Goal: Task Accomplishment & Management: Manage account settings

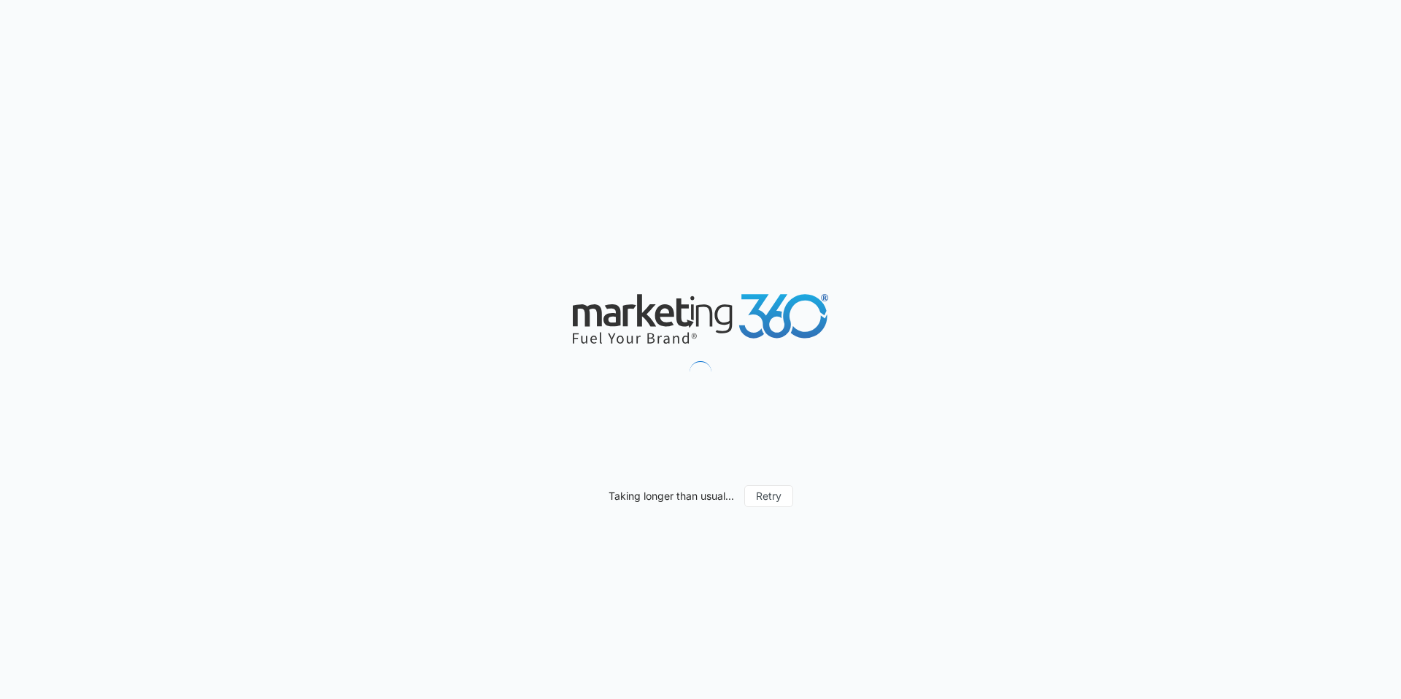
click at [635, 63] on div "Taking longer than usual... Retry" at bounding box center [700, 349] width 1401 height 699
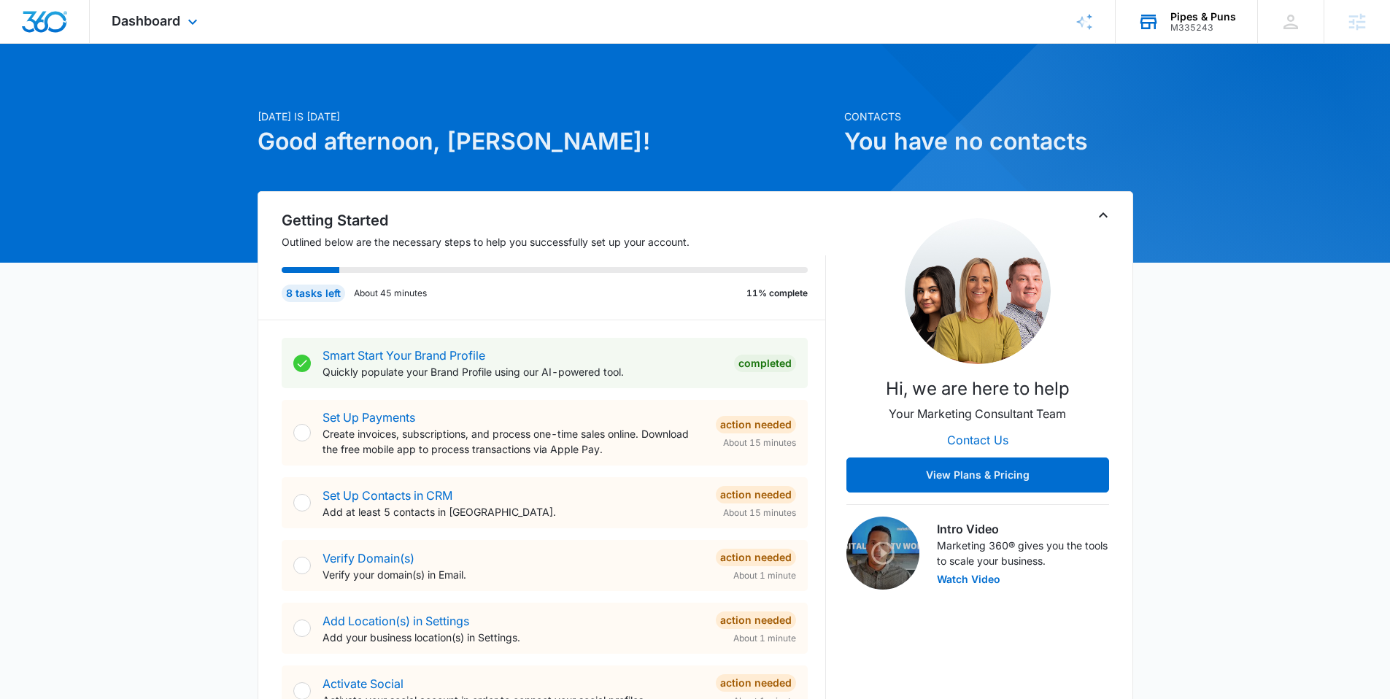
click at [1195, 21] on div "Pipes & Puns" at bounding box center [1203, 17] width 66 height 12
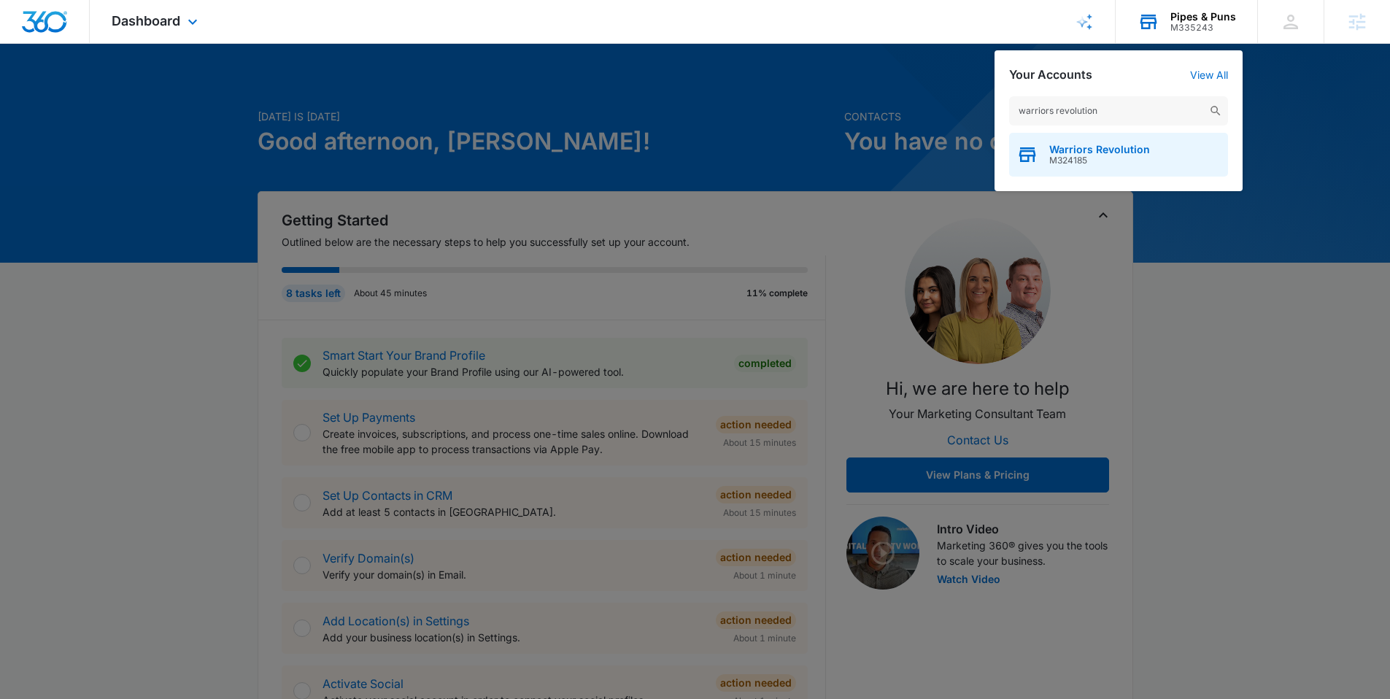
type input "warriors revolution"
click at [1057, 144] on span "Warriors Revolution" at bounding box center [1099, 150] width 101 height 12
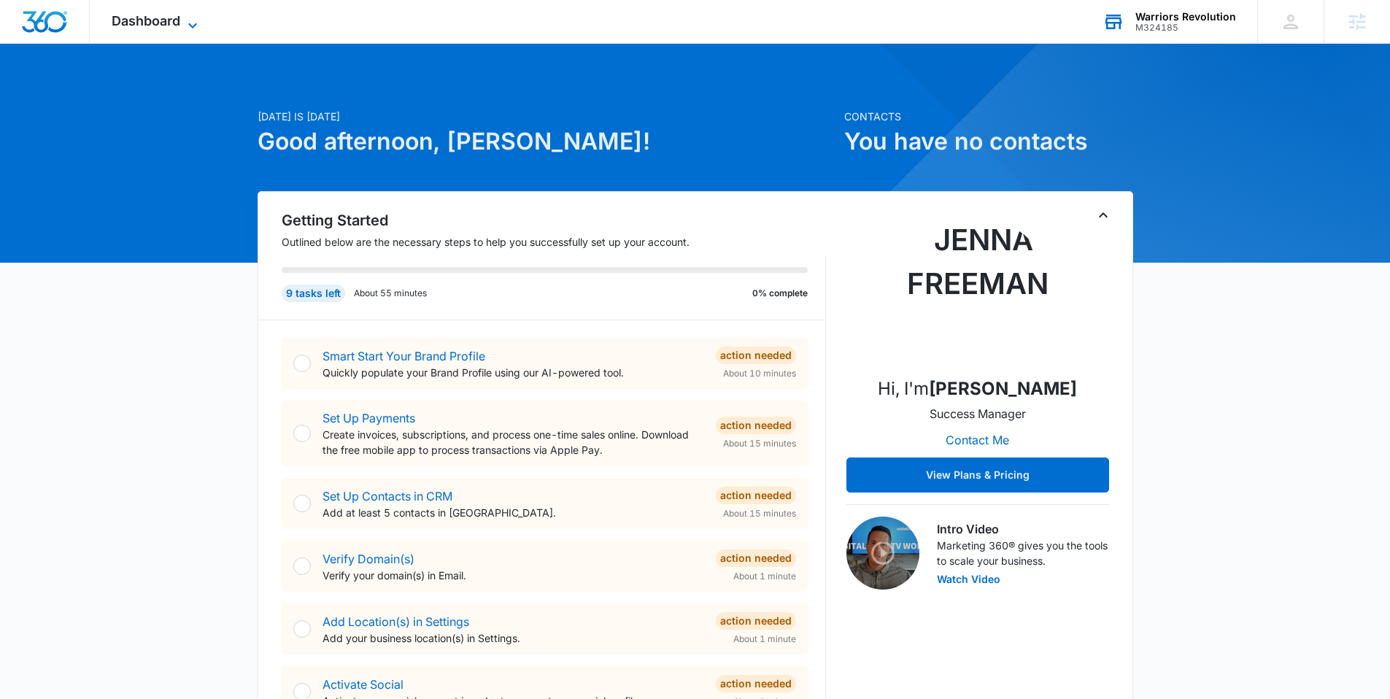
click at [197, 25] on icon at bounding box center [193, 26] width 18 height 18
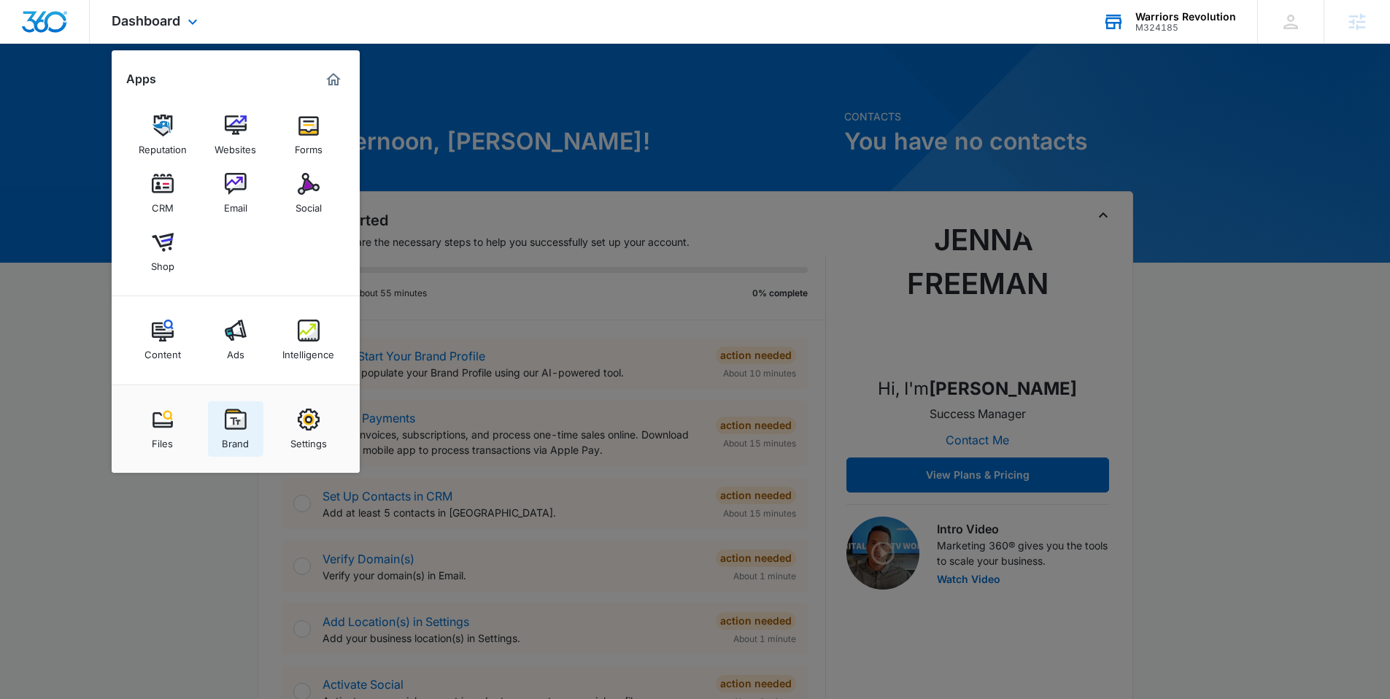
click at [241, 428] on img at bounding box center [236, 420] width 22 height 22
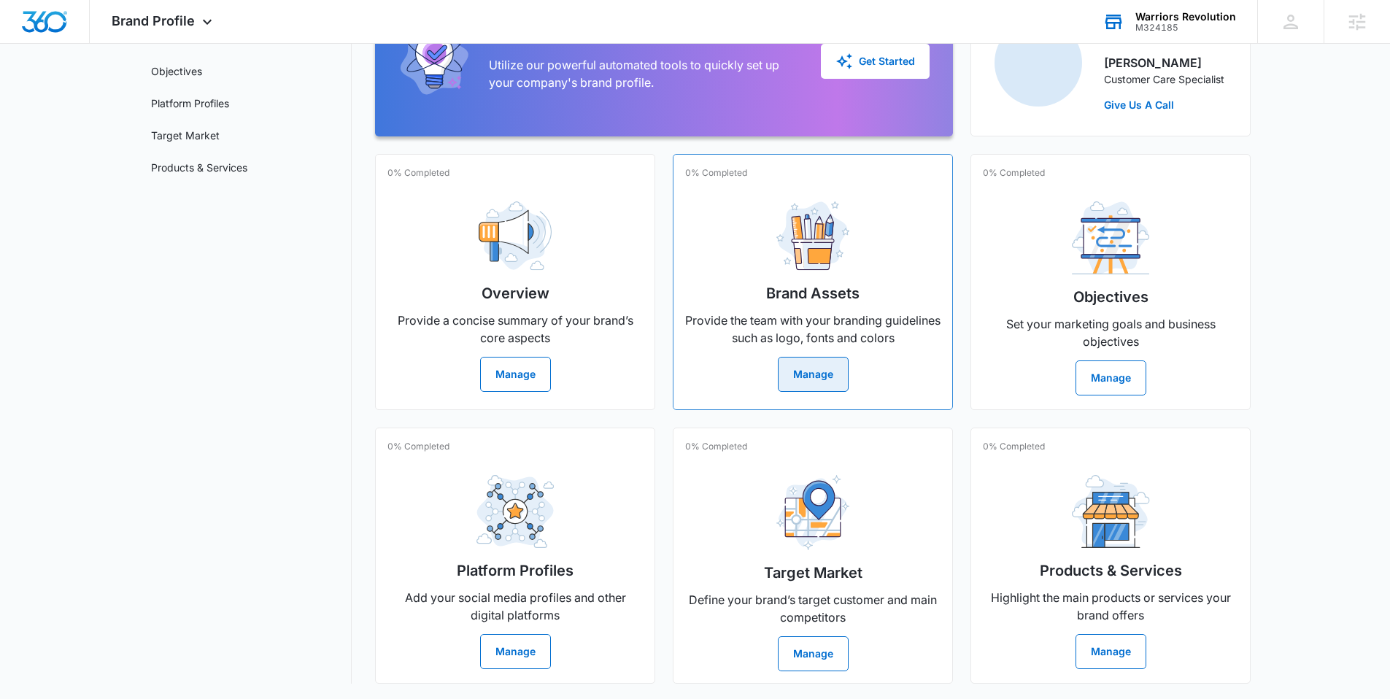
scroll to position [165, 0]
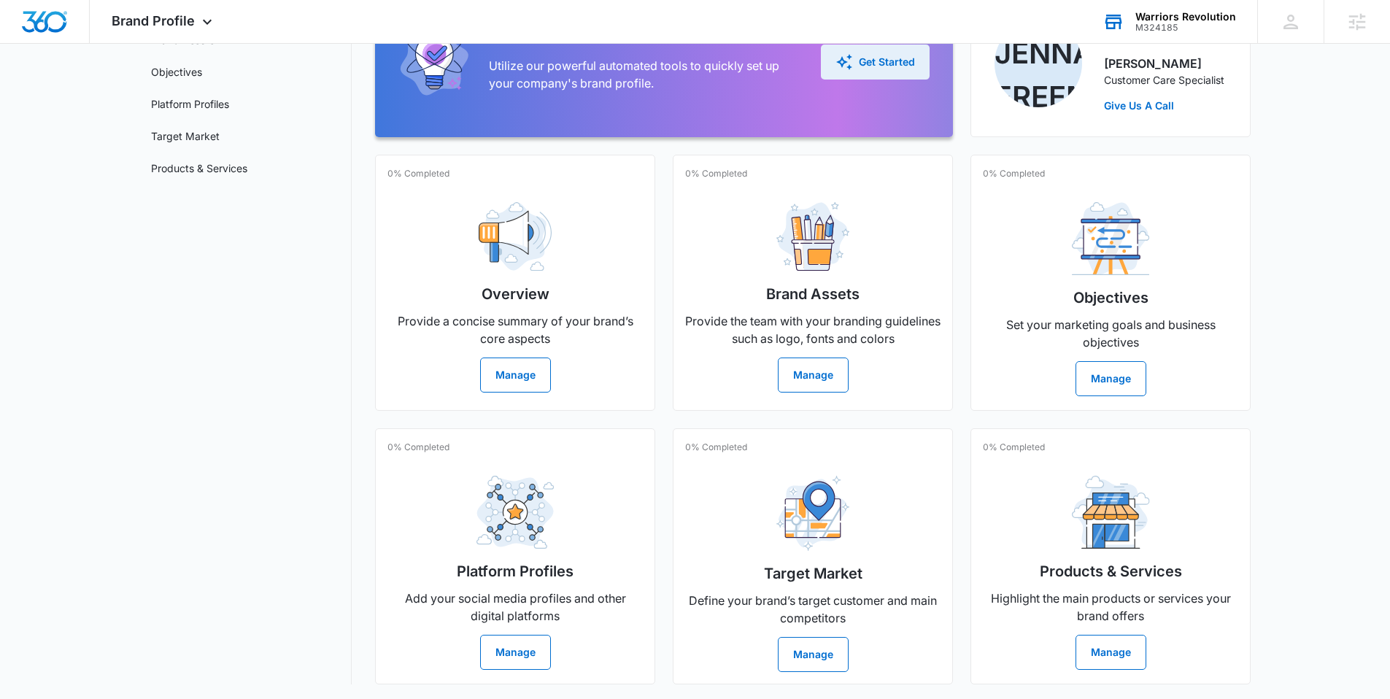
click at [854, 59] on div "Get Started" at bounding box center [875, 62] width 80 height 18
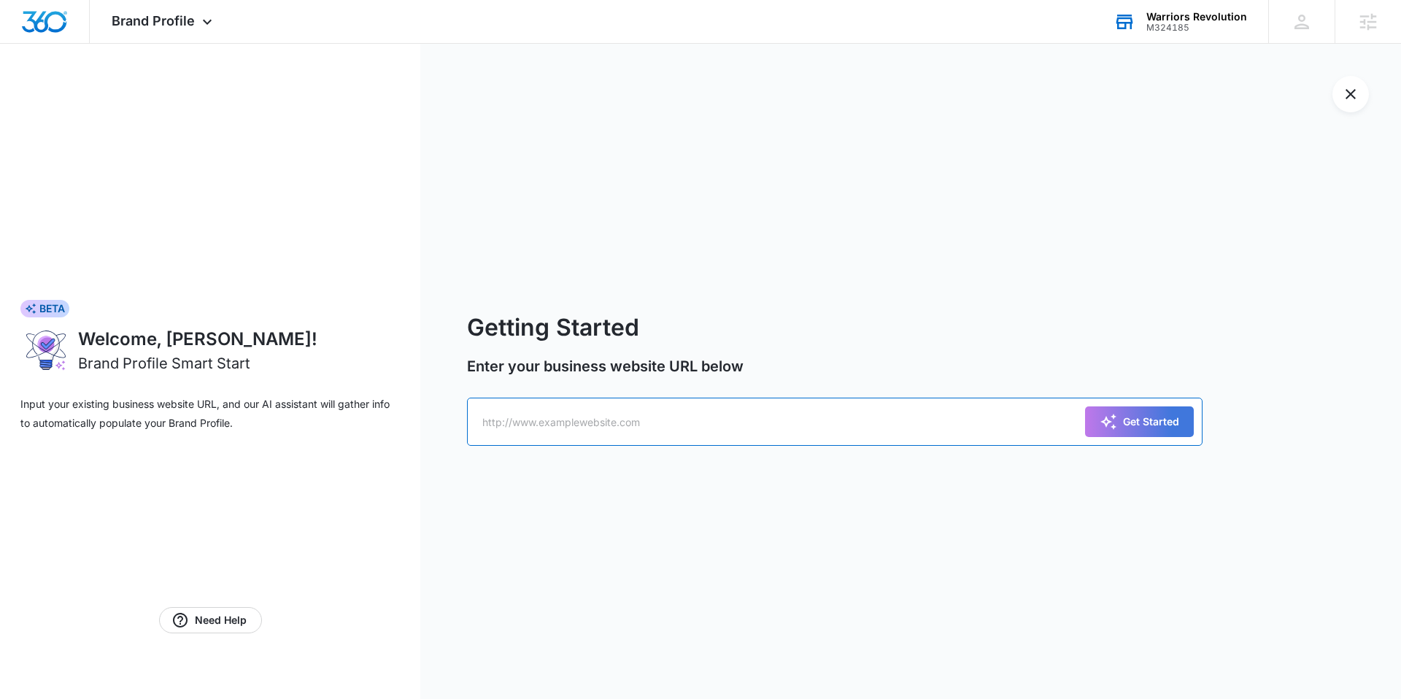
click at [589, 420] on input "text" at bounding box center [835, 422] width 736 height 48
paste input "https://warriorsrevolution.com/"
type input "https://warriorsrevolution.com/"
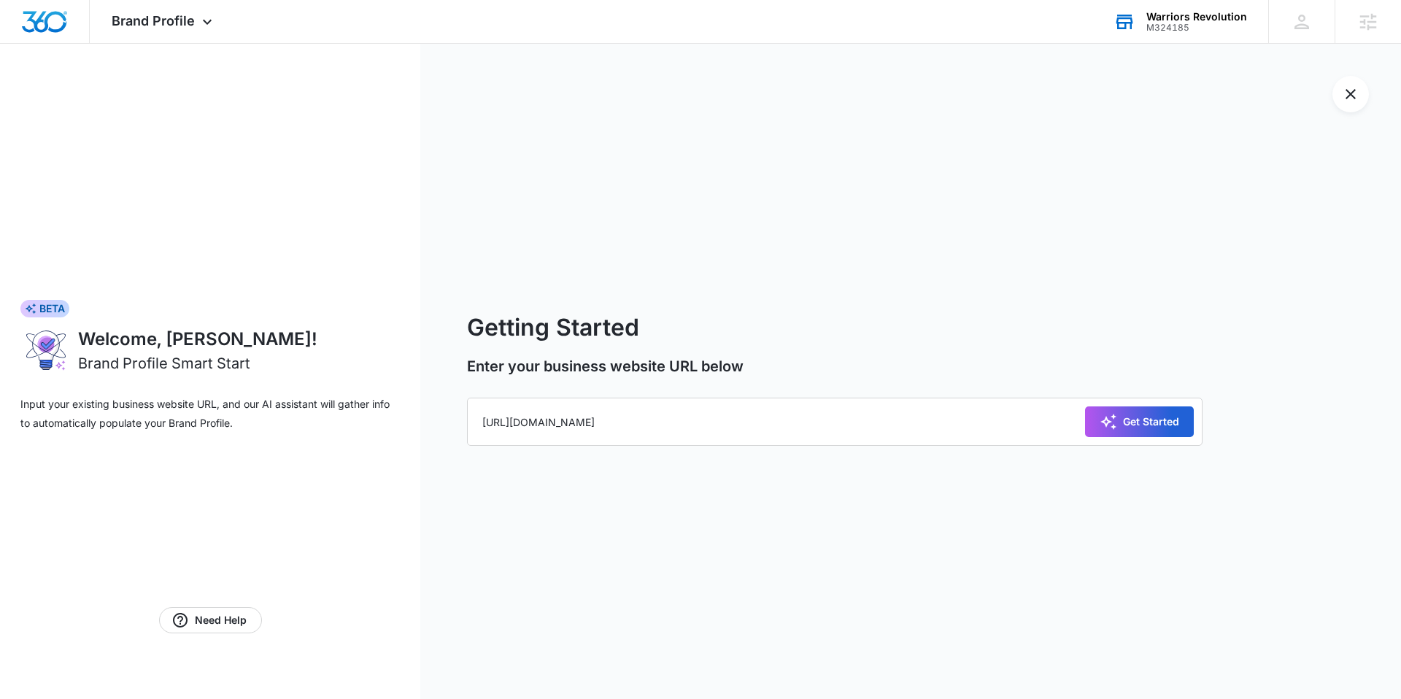
click at [1151, 419] on div "Get Started" at bounding box center [1140, 422] width 80 height 18
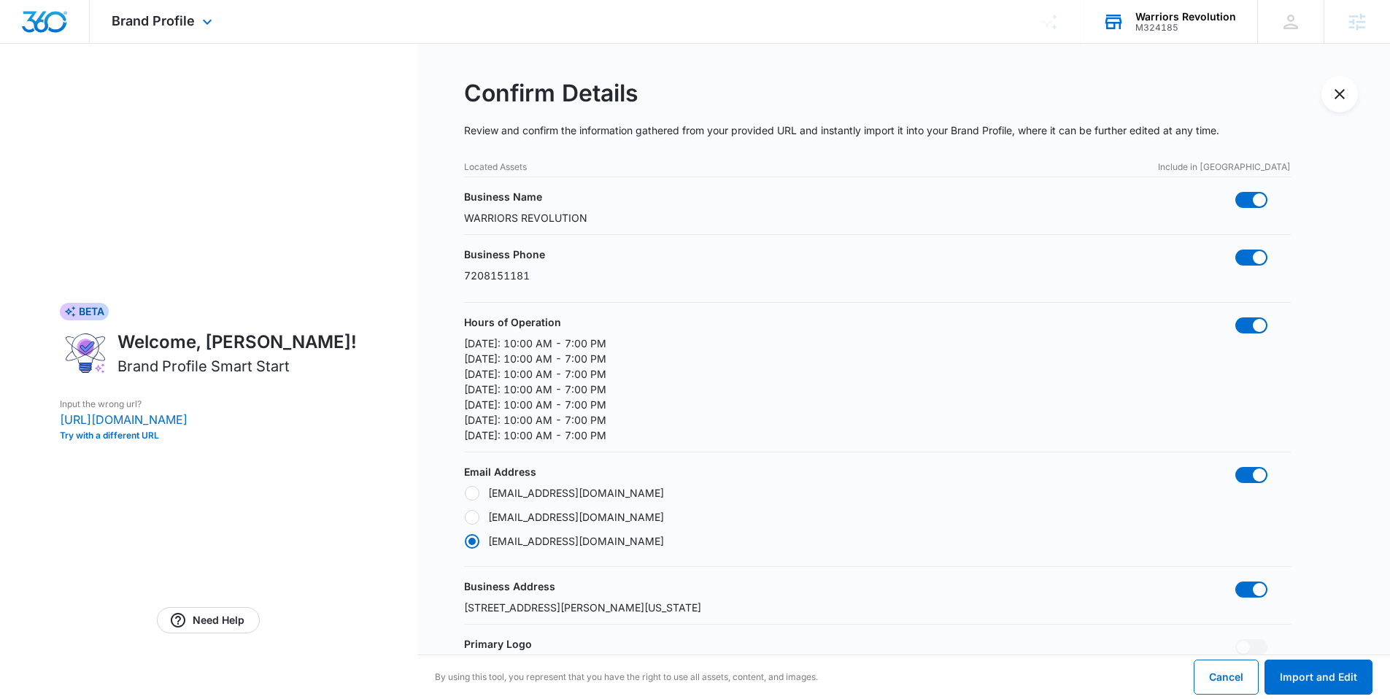
radio input "false"
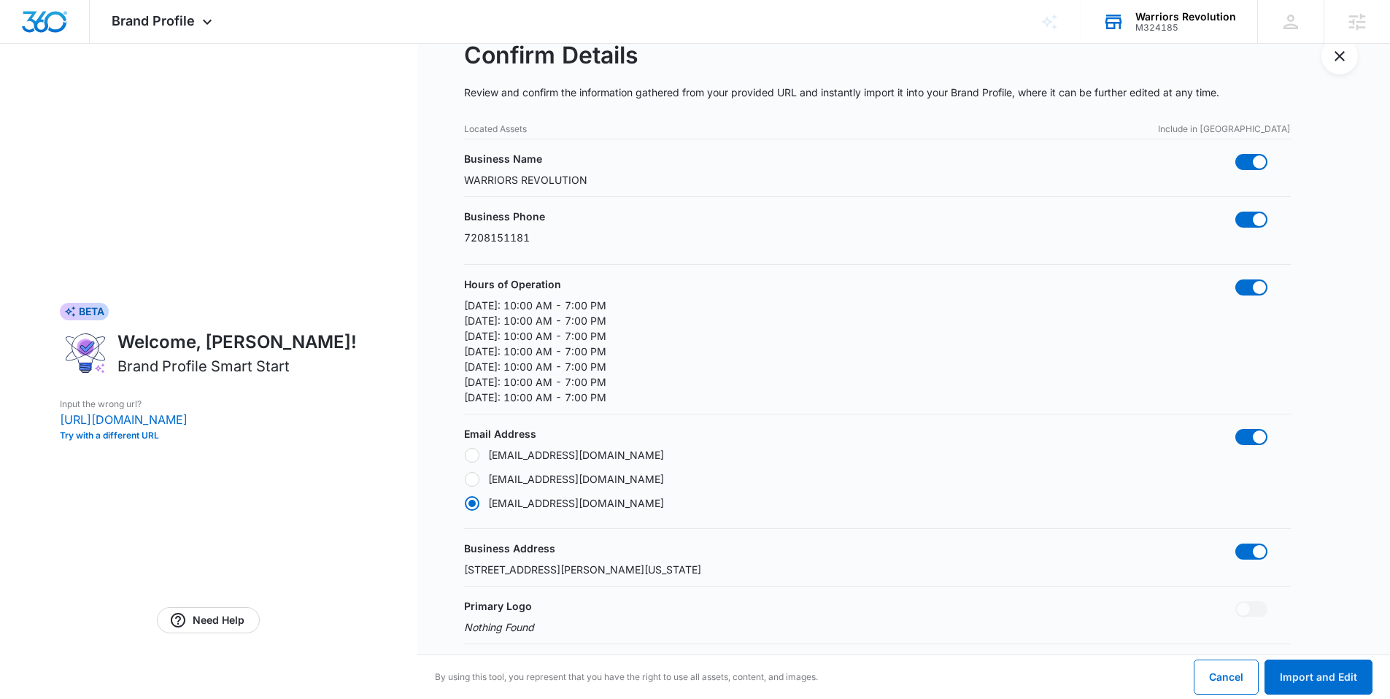
scroll to position [53, 0]
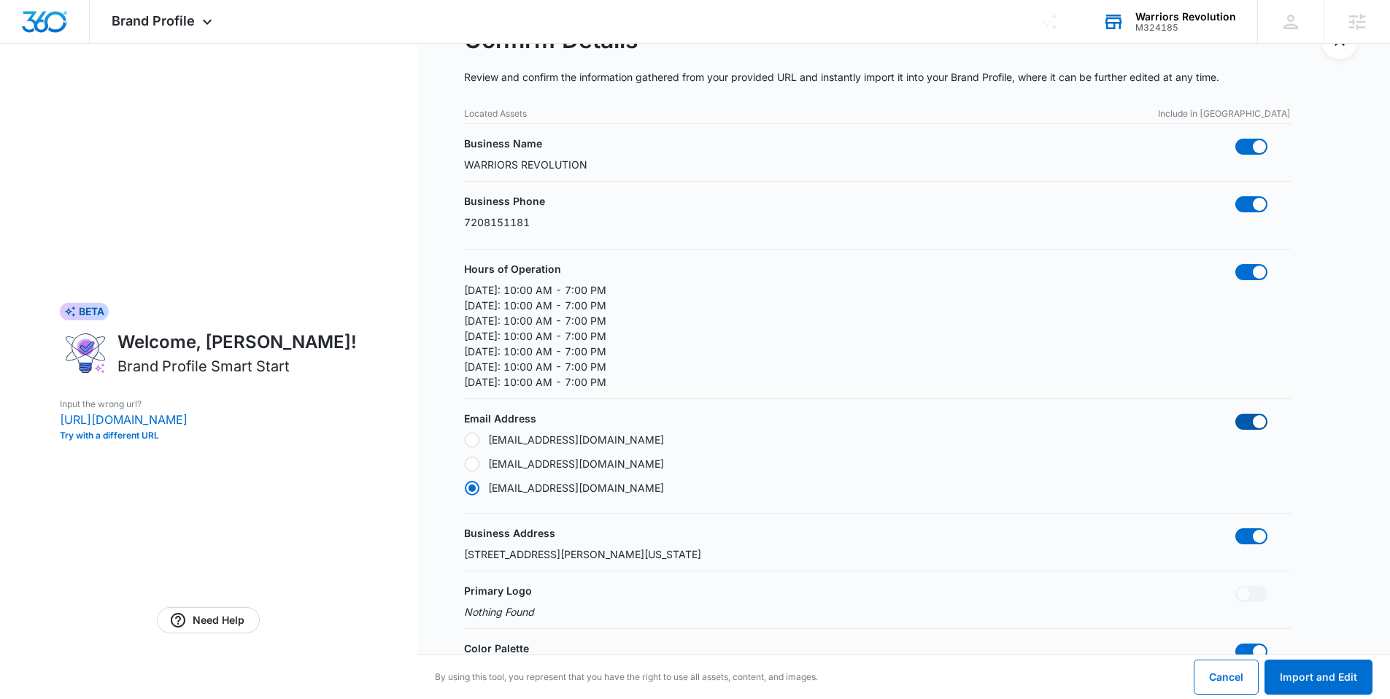
click at [1258, 419] on span at bounding box center [1259, 421] width 13 height 13
click at [1235, 414] on input "checkbox" at bounding box center [1235, 413] width 1 height 1
checkbox input "false"
radio input "false"
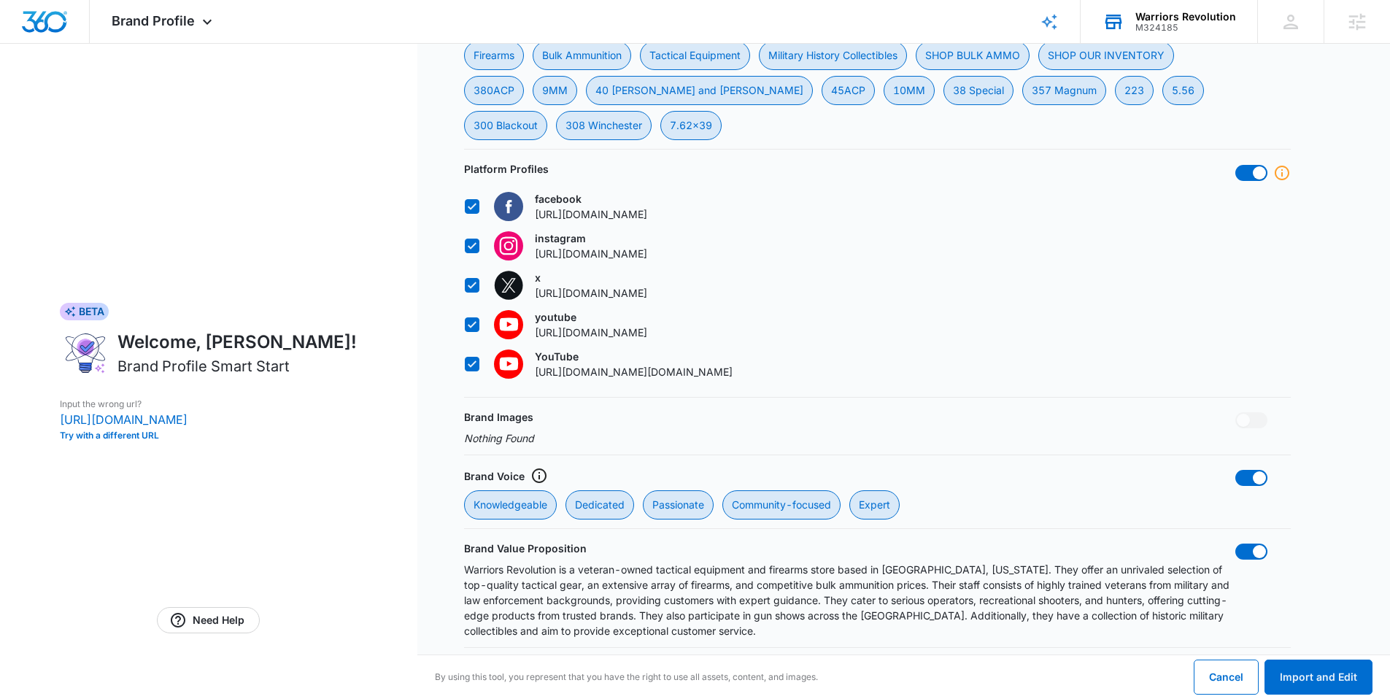
scroll to position [803, 0]
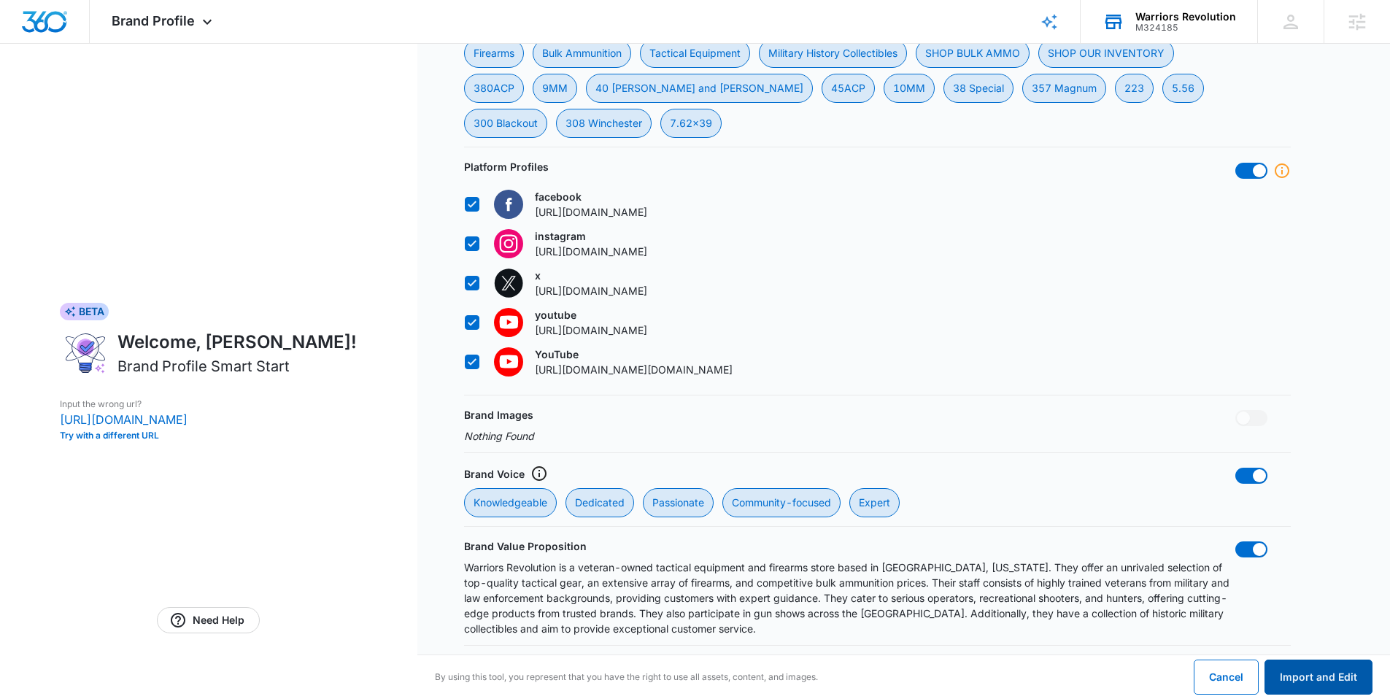
click at [1340, 668] on button "Import and Edit" at bounding box center [1319, 677] width 108 height 35
radio input "false"
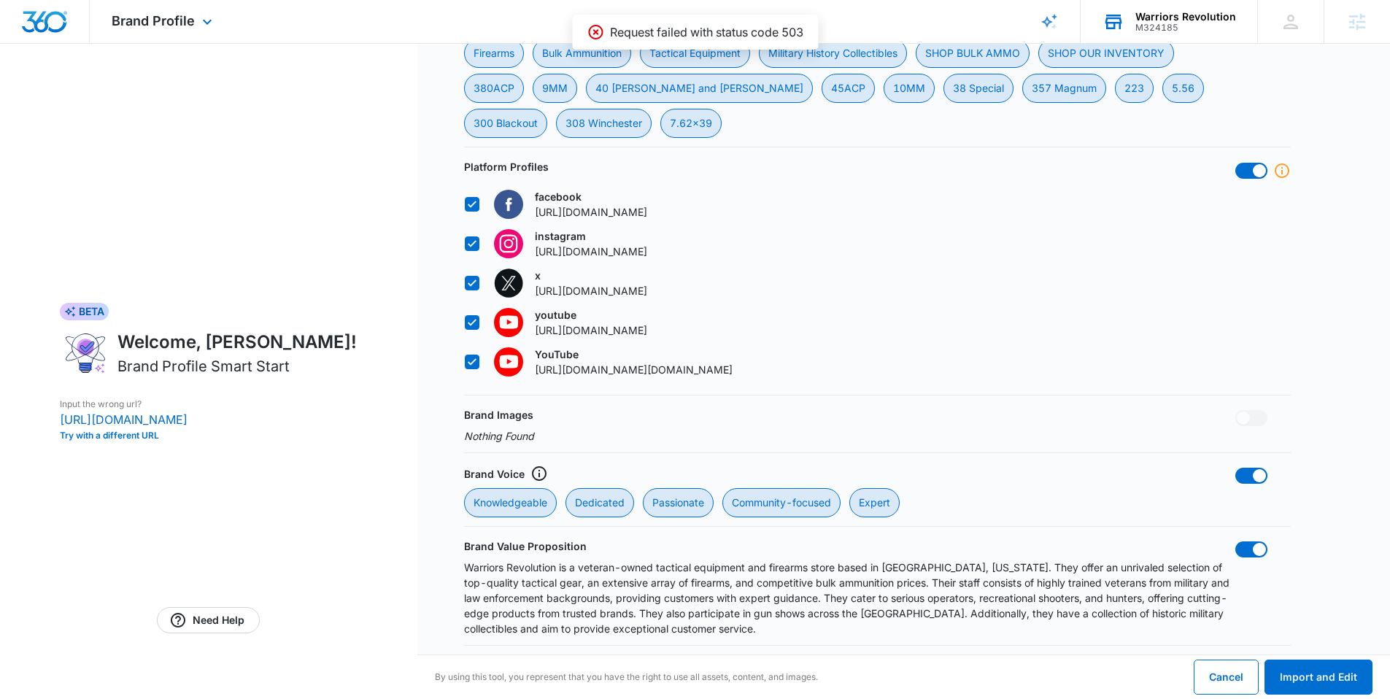
radio input "false"
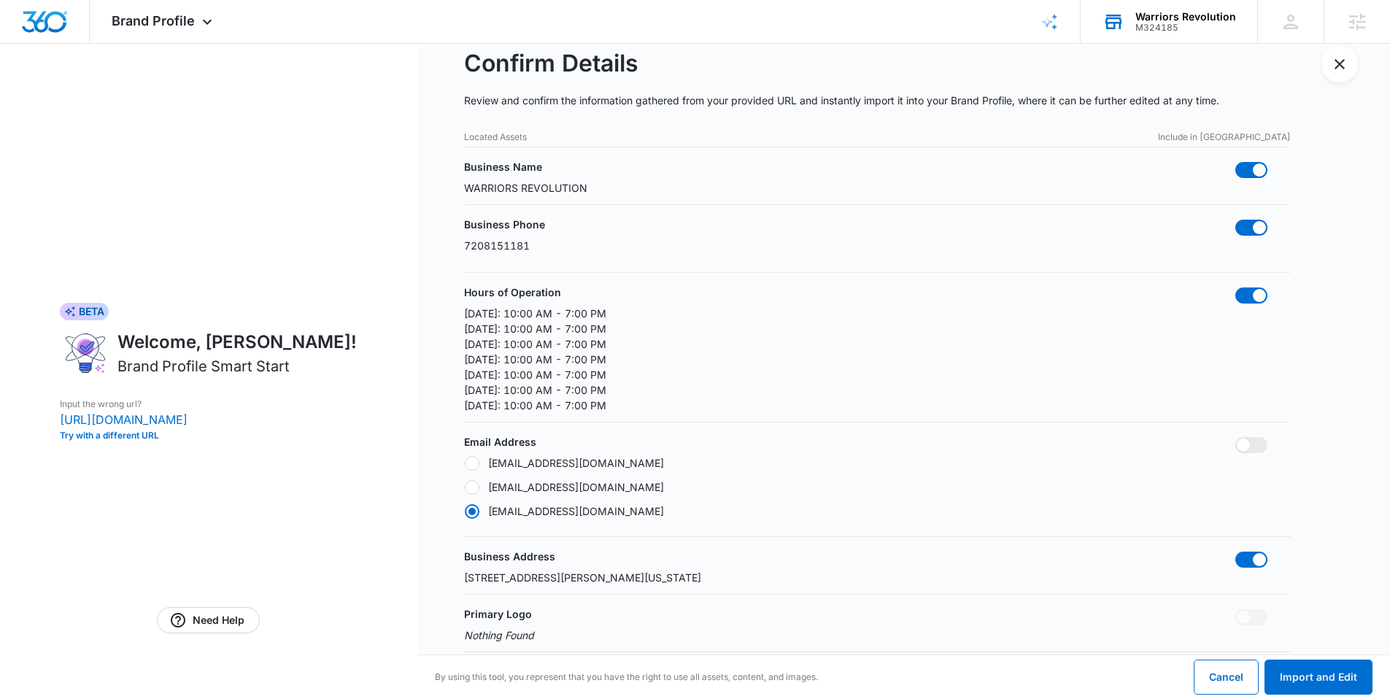
scroll to position [0, 0]
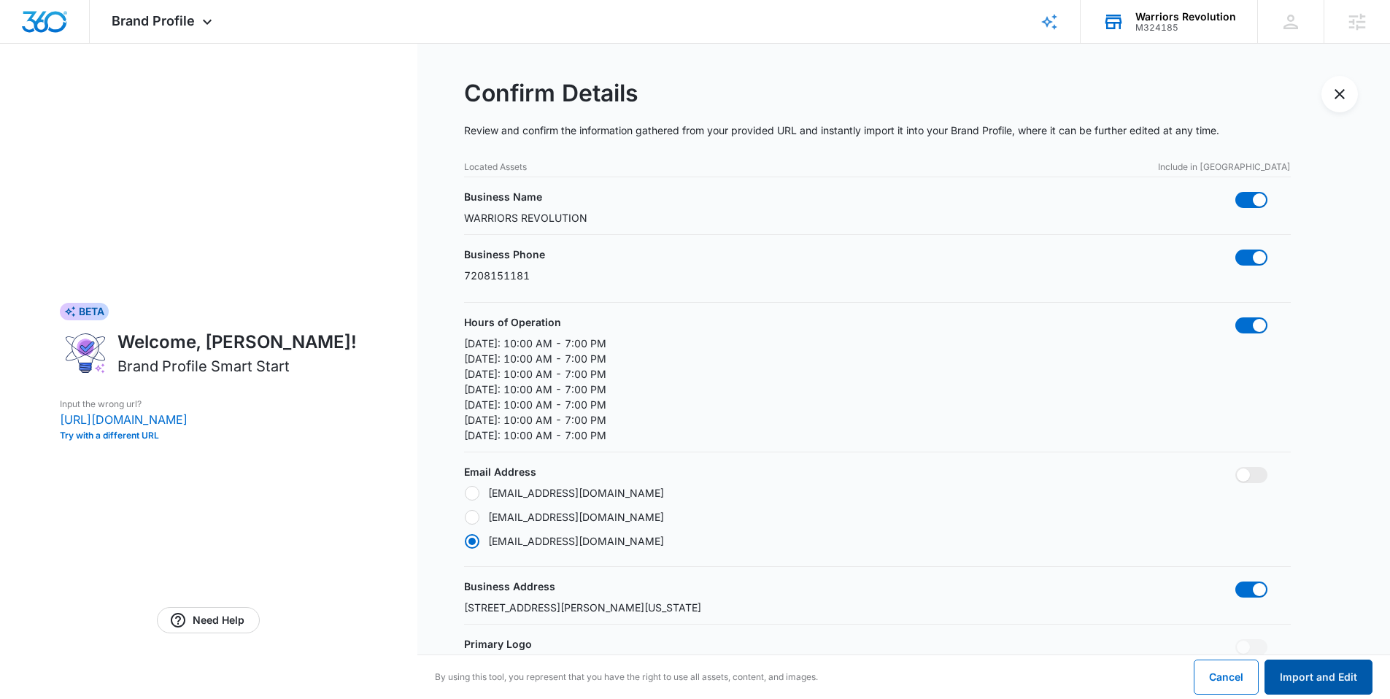
click at [1344, 683] on button "Import and Edit" at bounding box center [1319, 677] width 108 height 35
radio input "false"
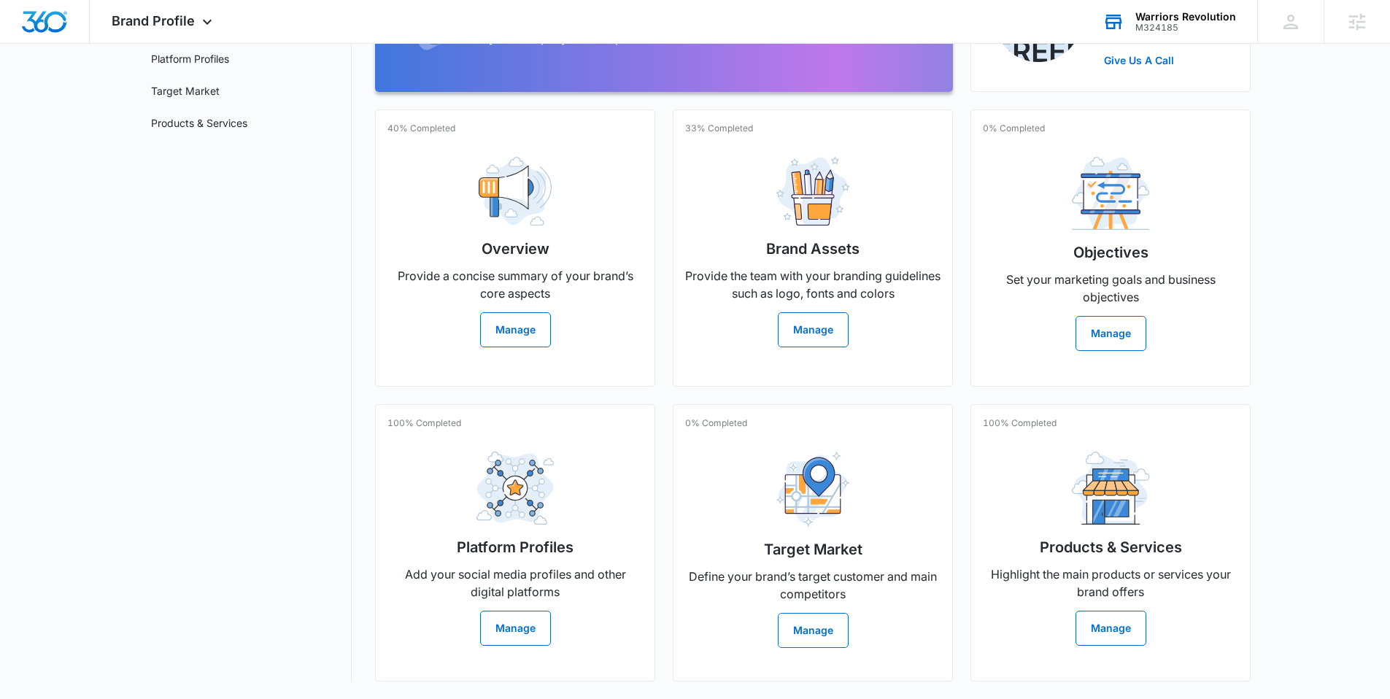
scroll to position [216, 0]
click at [198, 55] on link "Platform Profiles" at bounding box center [190, 58] width 78 height 15
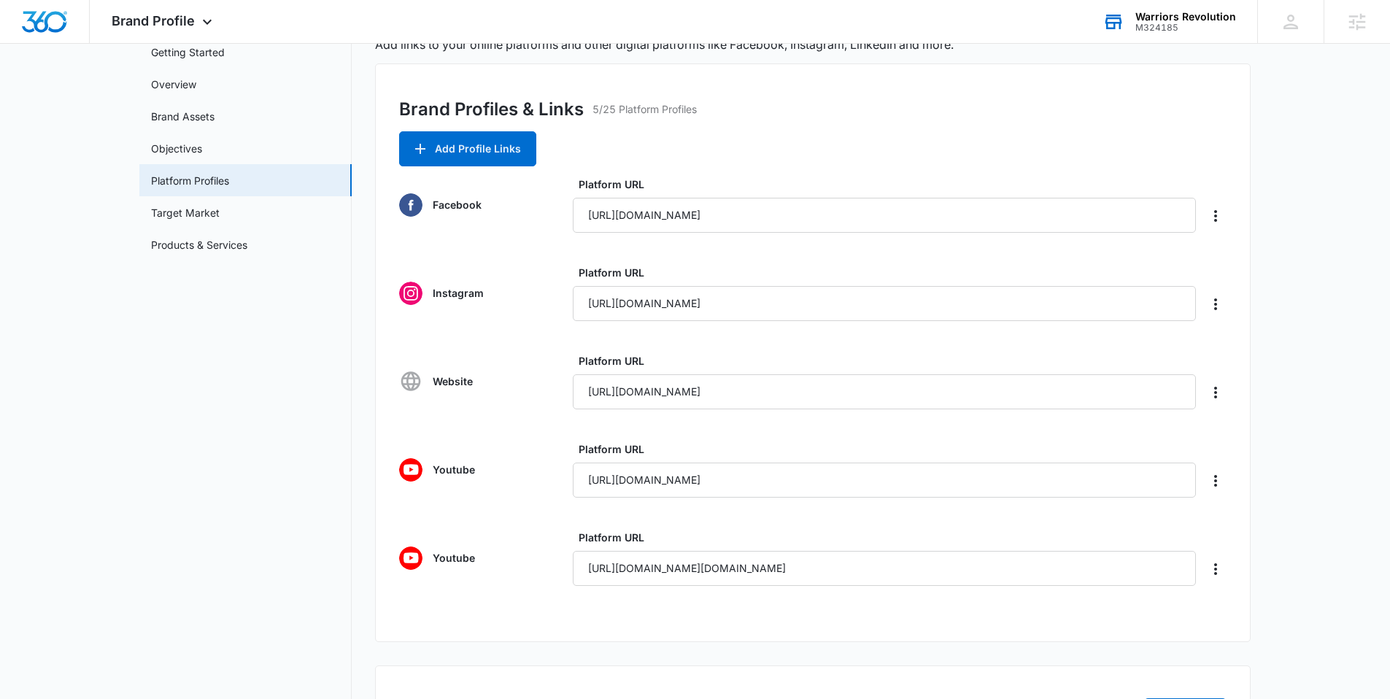
scroll to position [90, 0]
drag, startPoint x: 781, startPoint y: 395, endPoint x: 520, endPoint y: 385, distance: 261.4
click at [522, 385] on div "Website Platform URL https://www.x.com/warriorsrevolut" at bounding box center [812, 380] width 827 height 56
paste input "arriorsrevolution.com/"
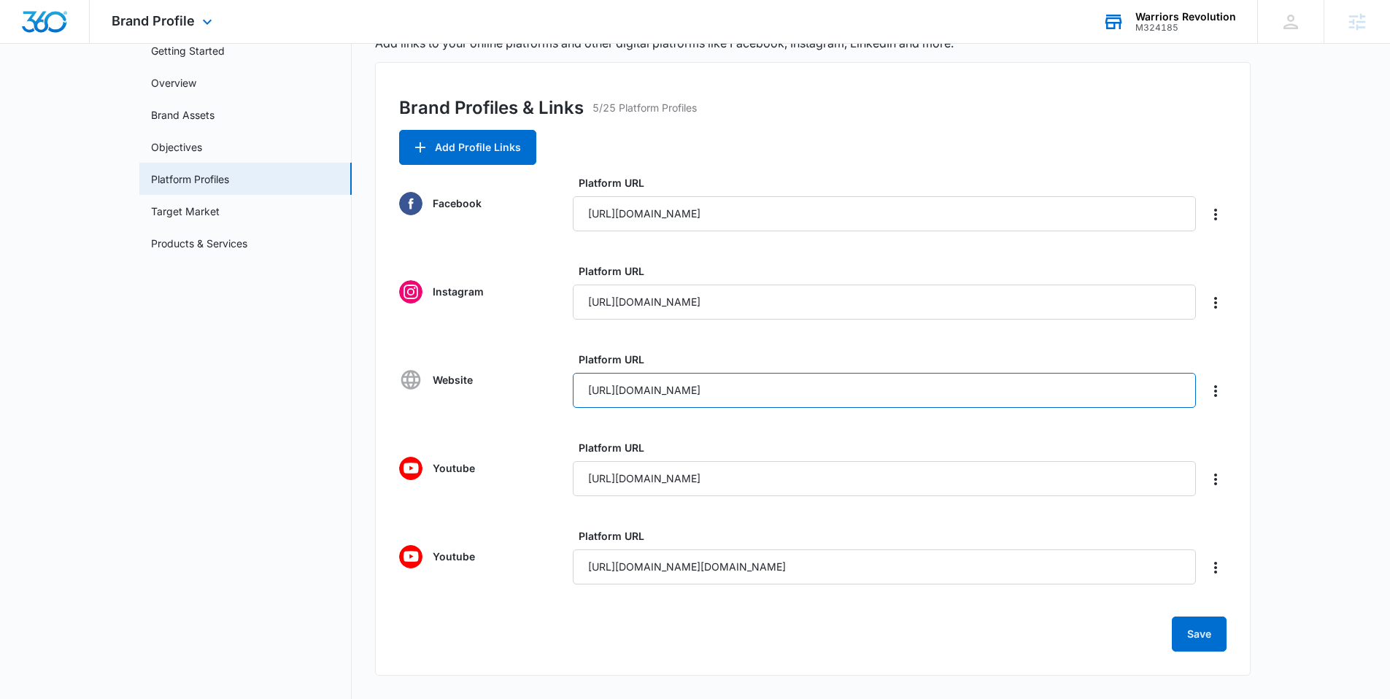
type input "https://warriorsrevolution.com/"
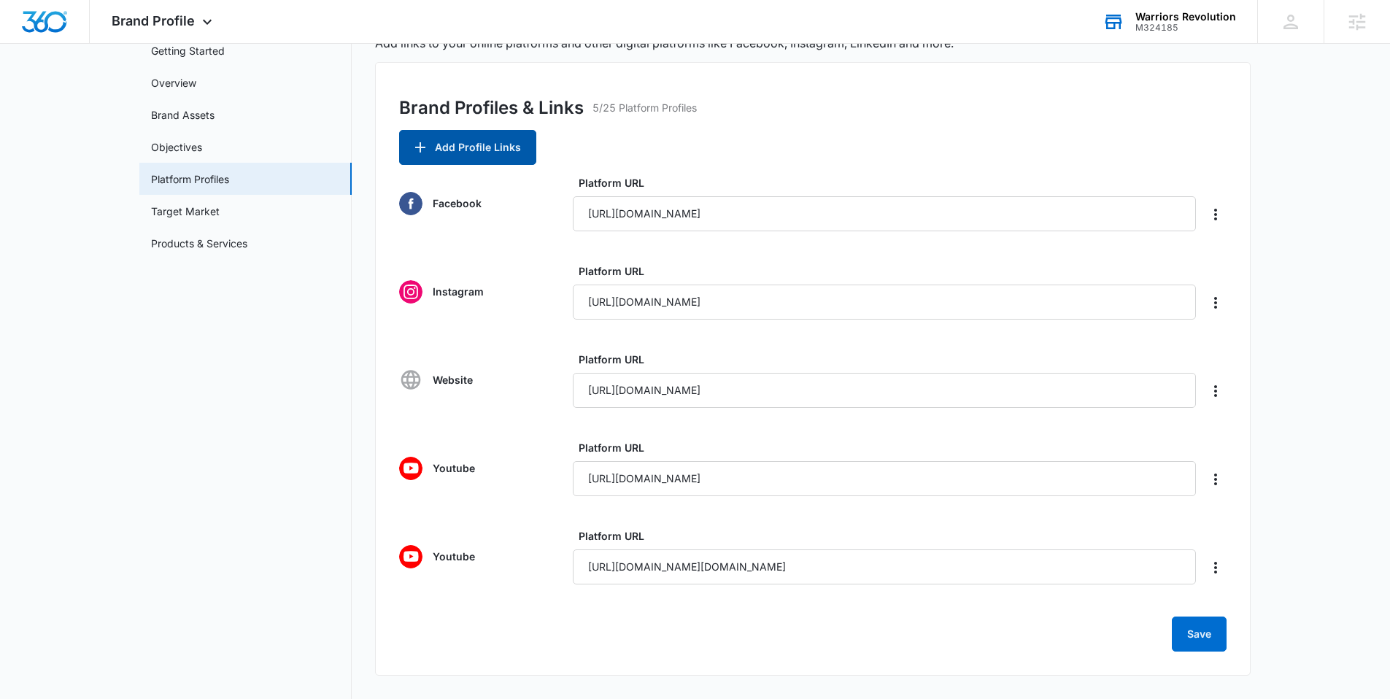
click at [509, 153] on button "Add Profile Links" at bounding box center [467, 147] width 137 height 35
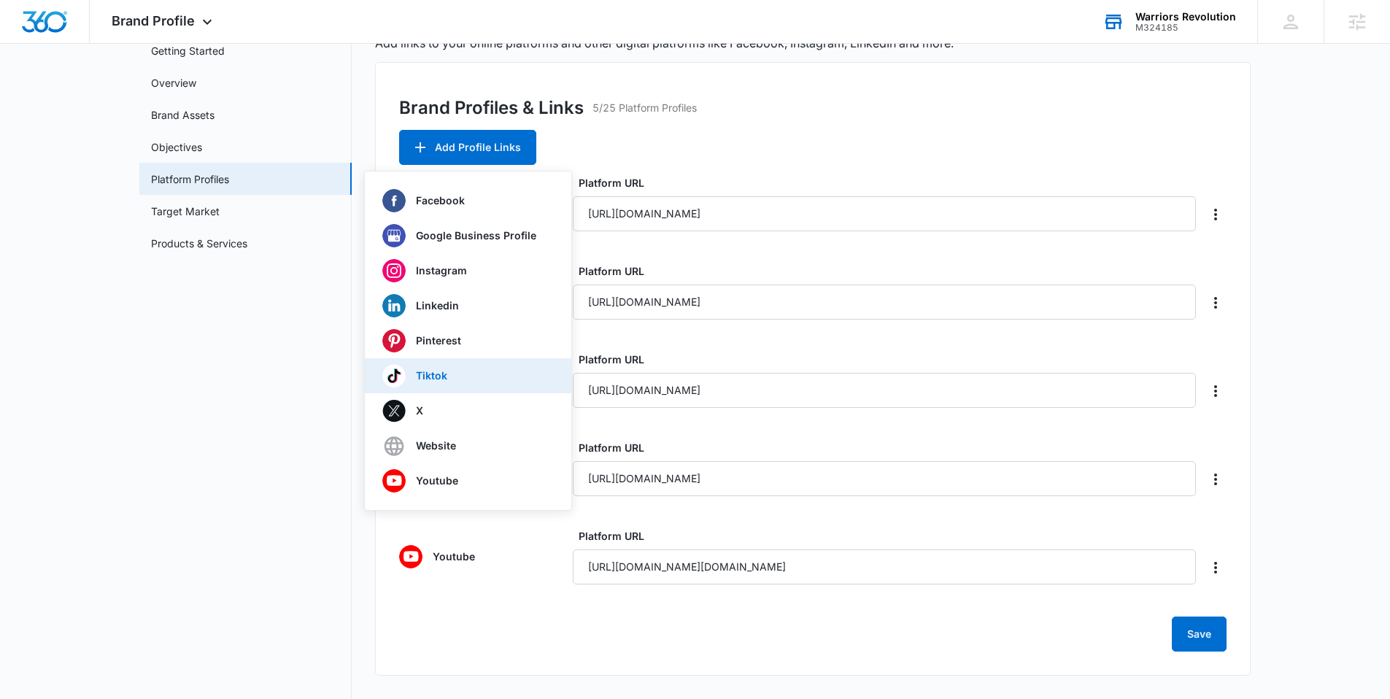
drag, startPoint x: 450, startPoint y: 388, endPoint x: 450, endPoint y: 374, distance: 14.6
click at [450, 374] on button "Tiktok" at bounding box center [468, 375] width 206 height 35
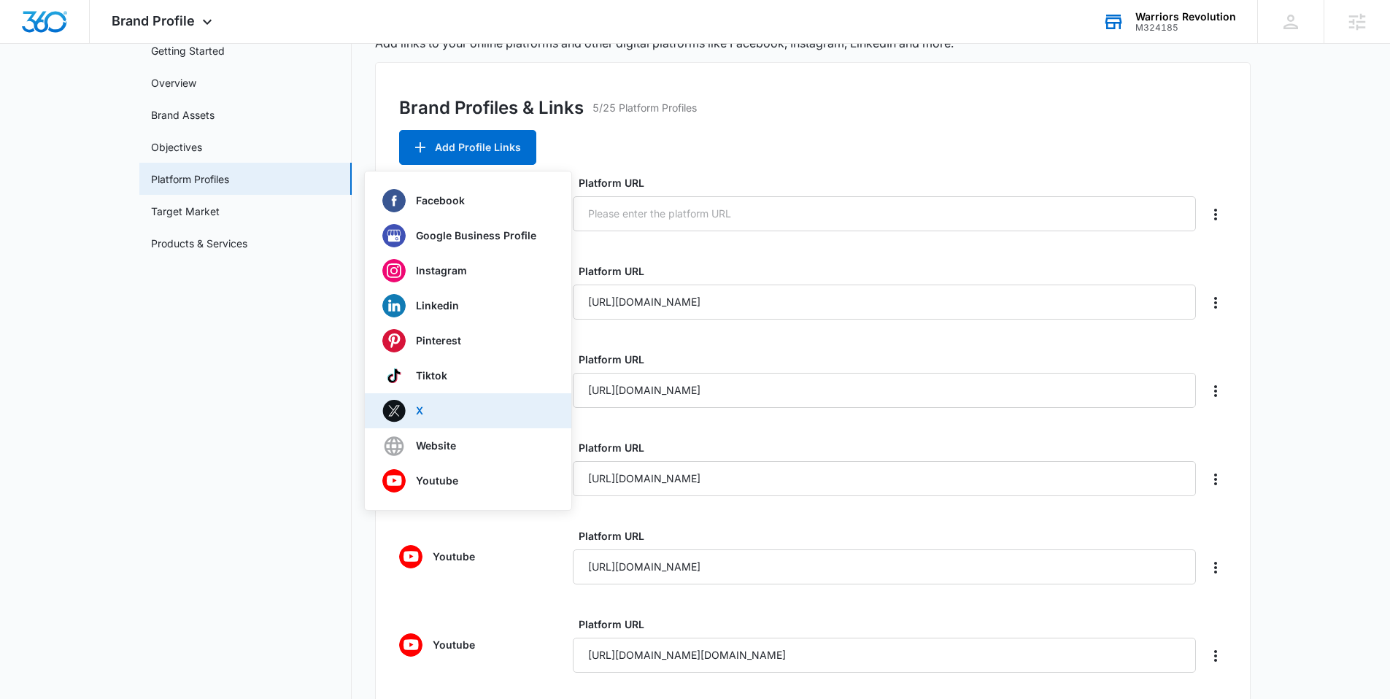
click at [424, 404] on div "X" at bounding box center [459, 410] width 154 height 23
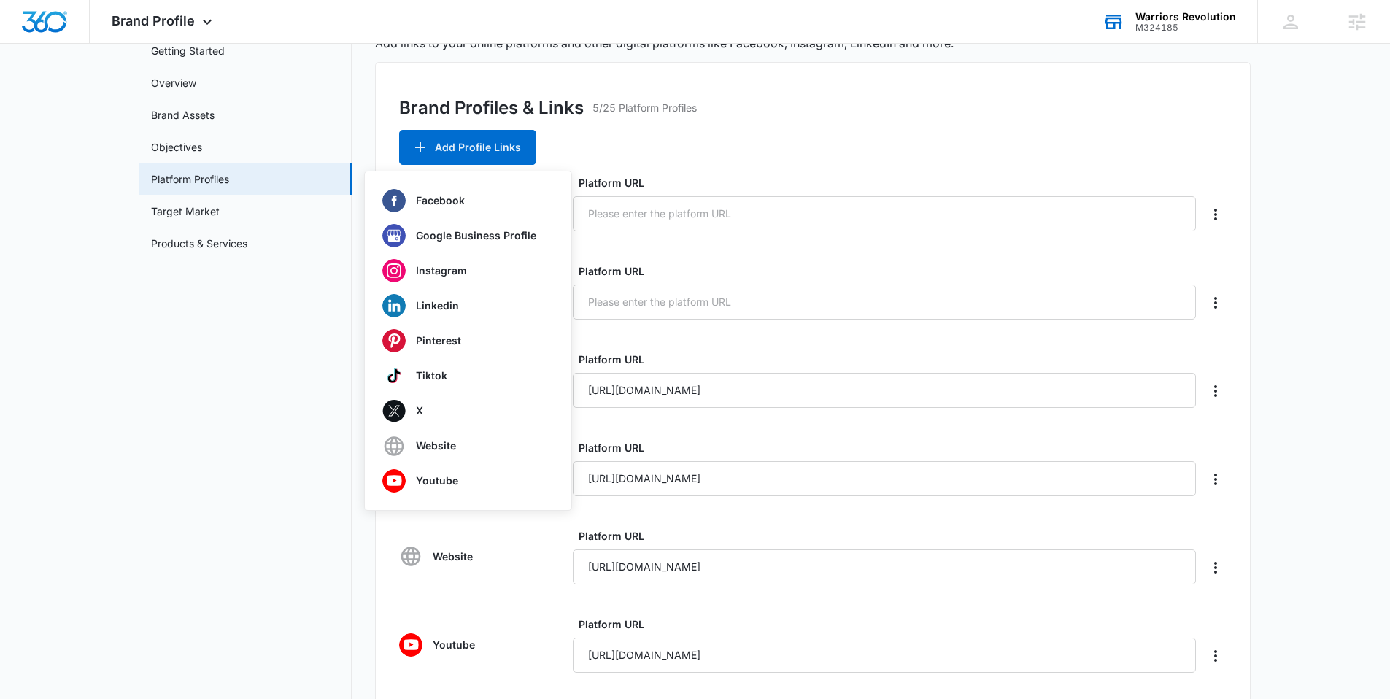
click at [818, 156] on div "Brand Profiles & Links 5/25 Platform Profiles Add Profile Links Facebook Google…" at bounding box center [813, 457] width 876 height 790
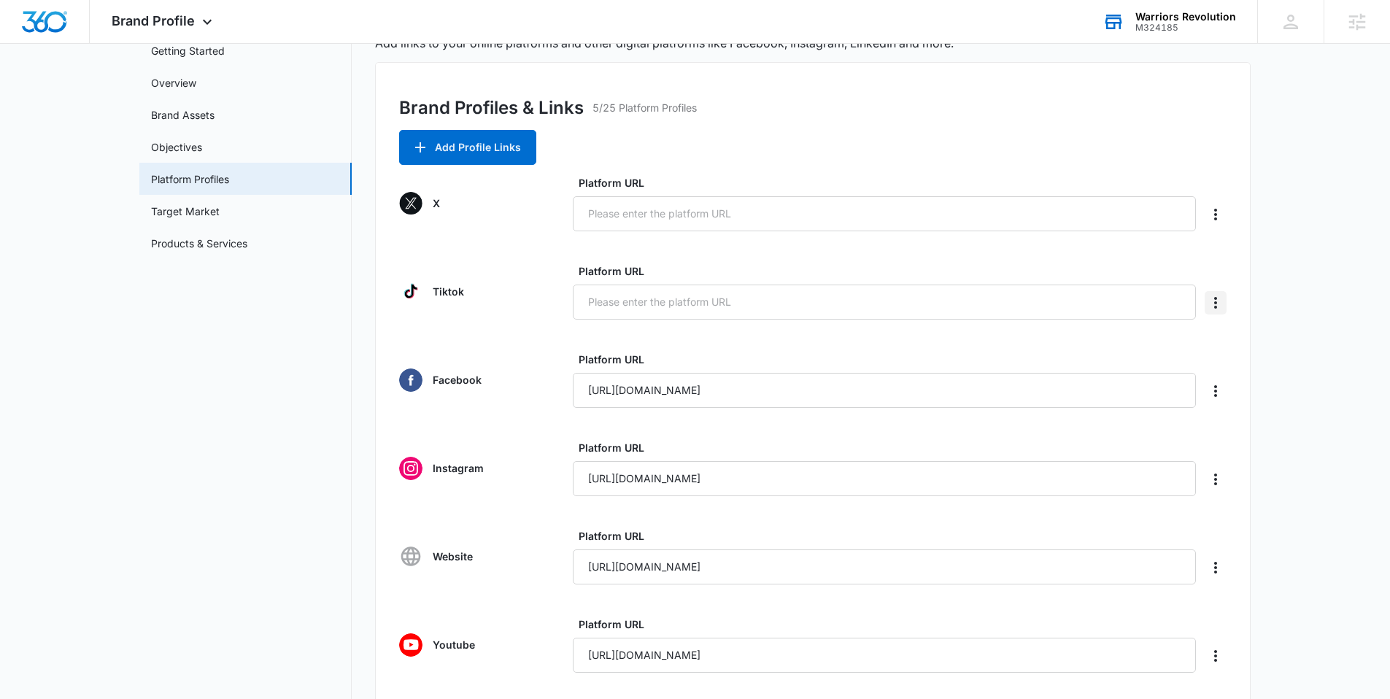
click at [1221, 304] on icon "Delete" at bounding box center [1216, 303] width 18 height 18
click at [1223, 359] on div "Delete" at bounding box center [1247, 343] width 85 height 47
click at [1233, 340] on div "Brand Profiles & Links 5/25 Platform Profiles Add Profile Links X Platform URL …" at bounding box center [813, 457] width 876 height 790
click at [1215, 309] on icon "Delete" at bounding box center [1216, 303] width 18 height 18
click at [1223, 343] on div "Delete" at bounding box center [1238, 344] width 31 height 10
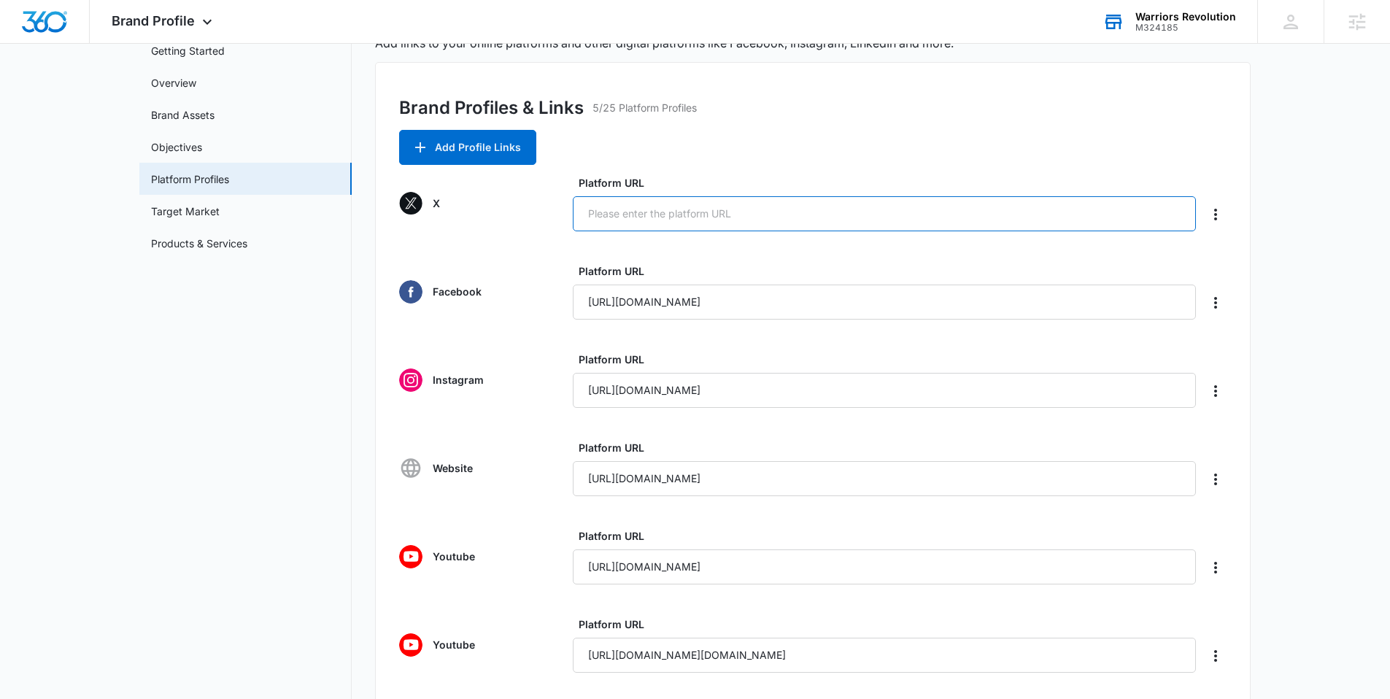
click at [663, 223] on input "Platform URL" at bounding box center [884, 213] width 623 height 35
paste input "https://x.com/warriorsrevolut"
type input "https://x.com/warriorsrevolut"
click at [515, 196] on div "X" at bounding box center [472, 203] width 146 height 23
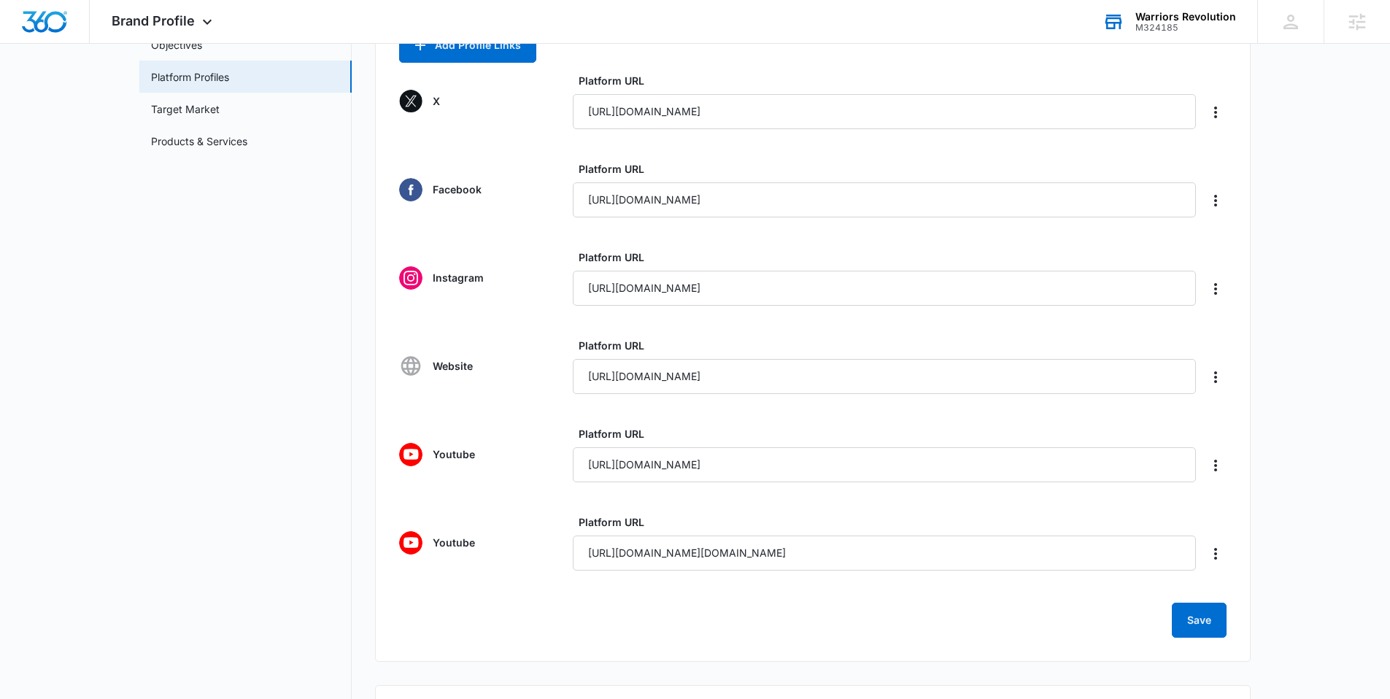
scroll to position [185, 0]
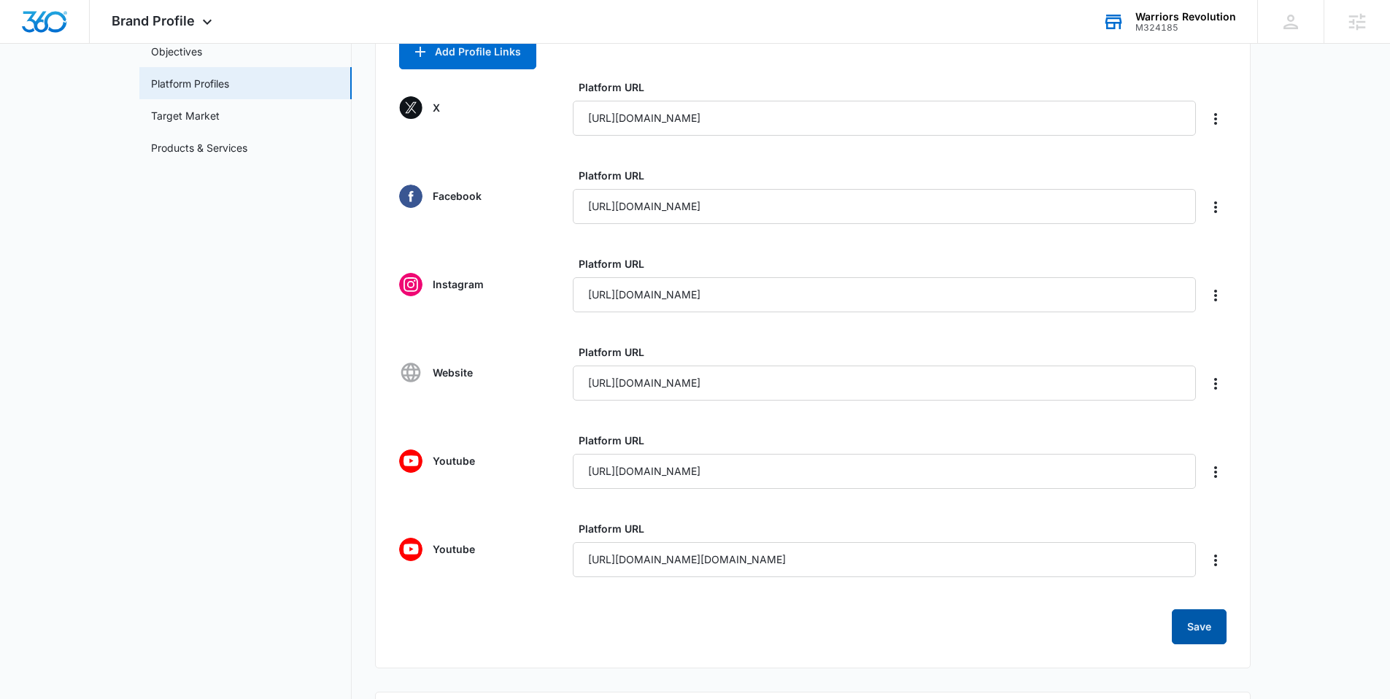
click at [1206, 625] on button "Save" at bounding box center [1199, 626] width 55 height 35
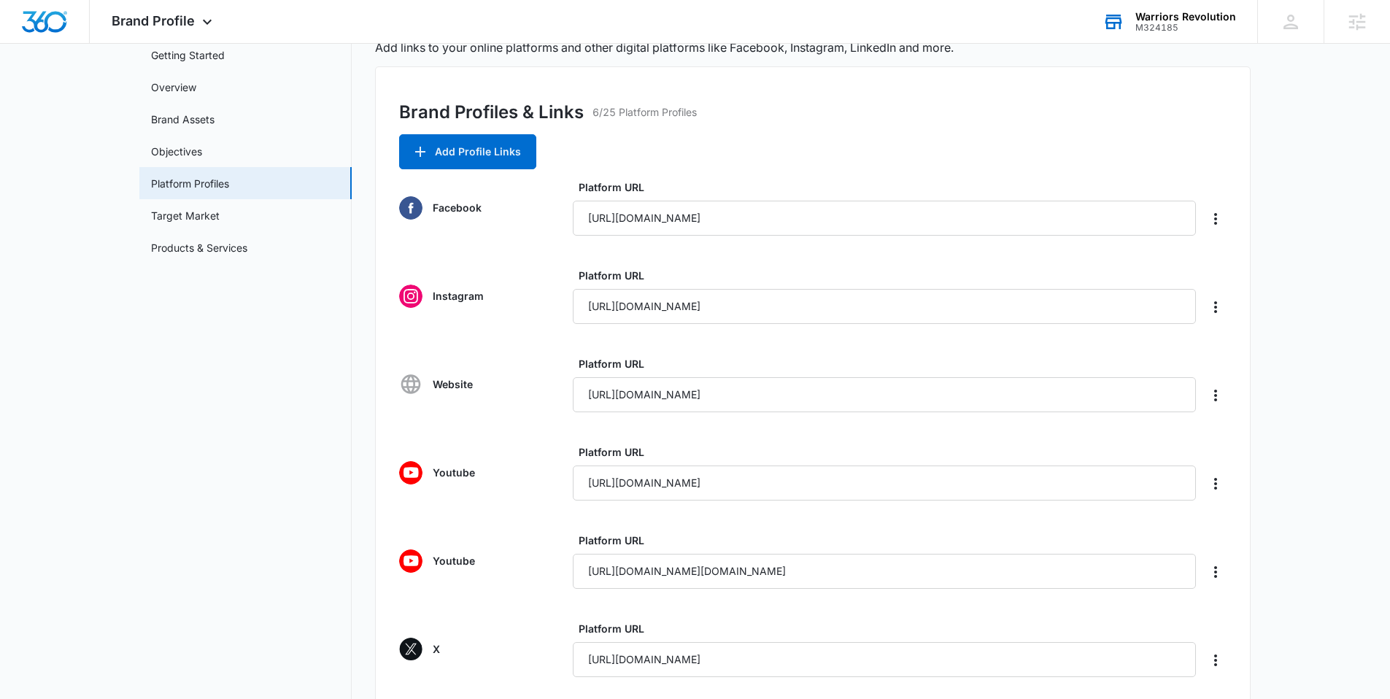
scroll to position [298, 0]
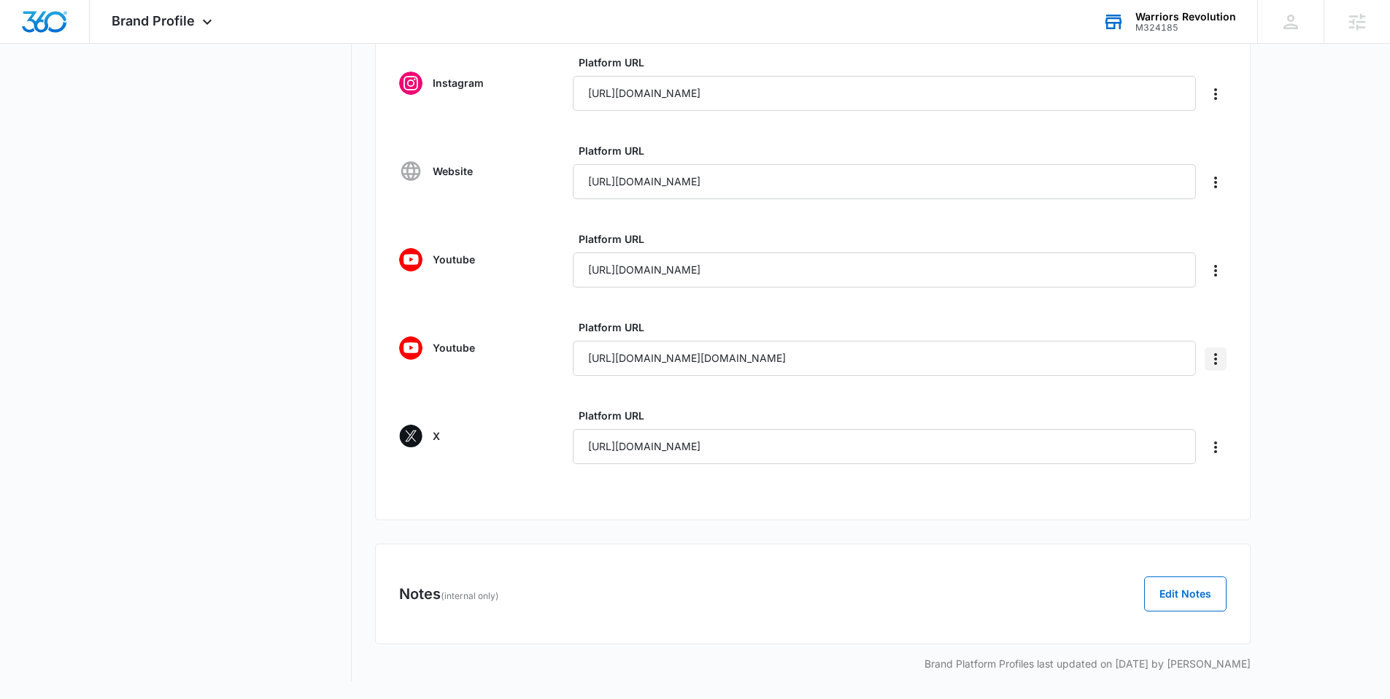
click at [1213, 355] on icon "Delete" at bounding box center [1216, 359] width 18 height 18
click at [1232, 395] on div "Delete" at bounding box center [1238, 400] width 31 height 10
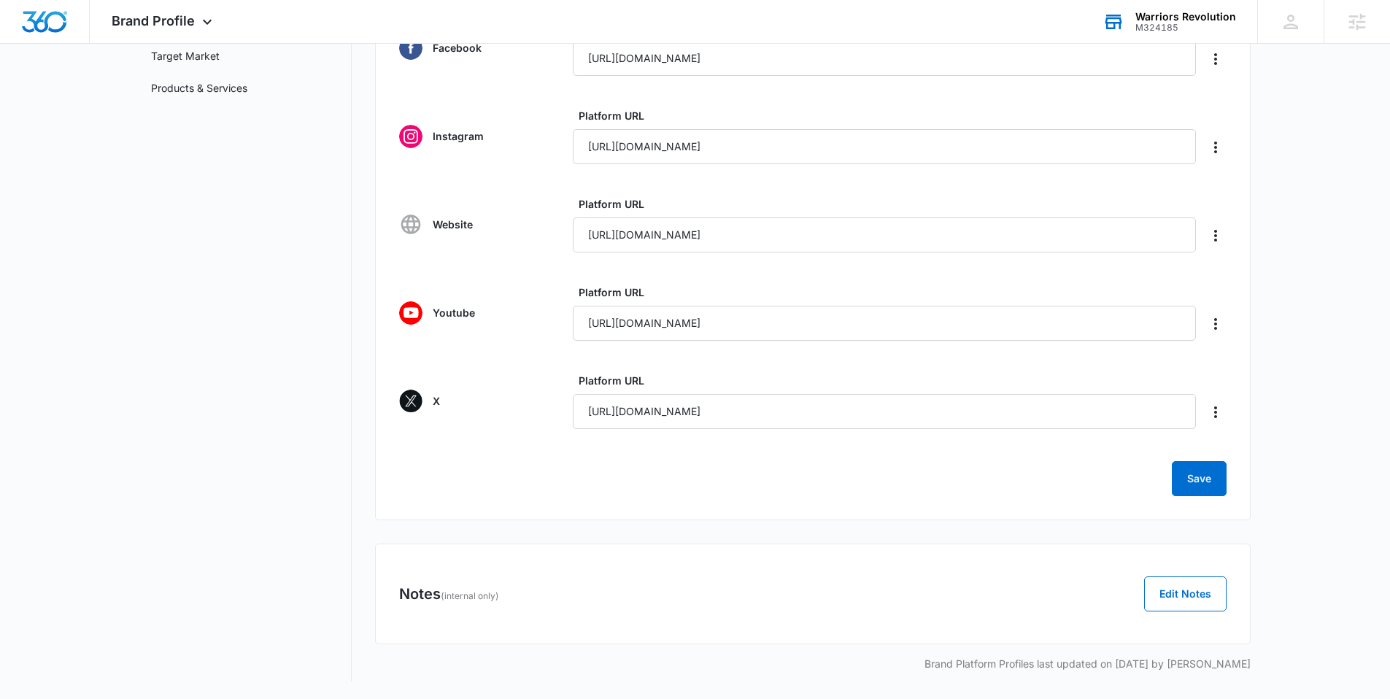
scroll to position [245, 0]
click at [1211, 478] on button "Save" at bounding box center [1199, 478] width 55 height 35
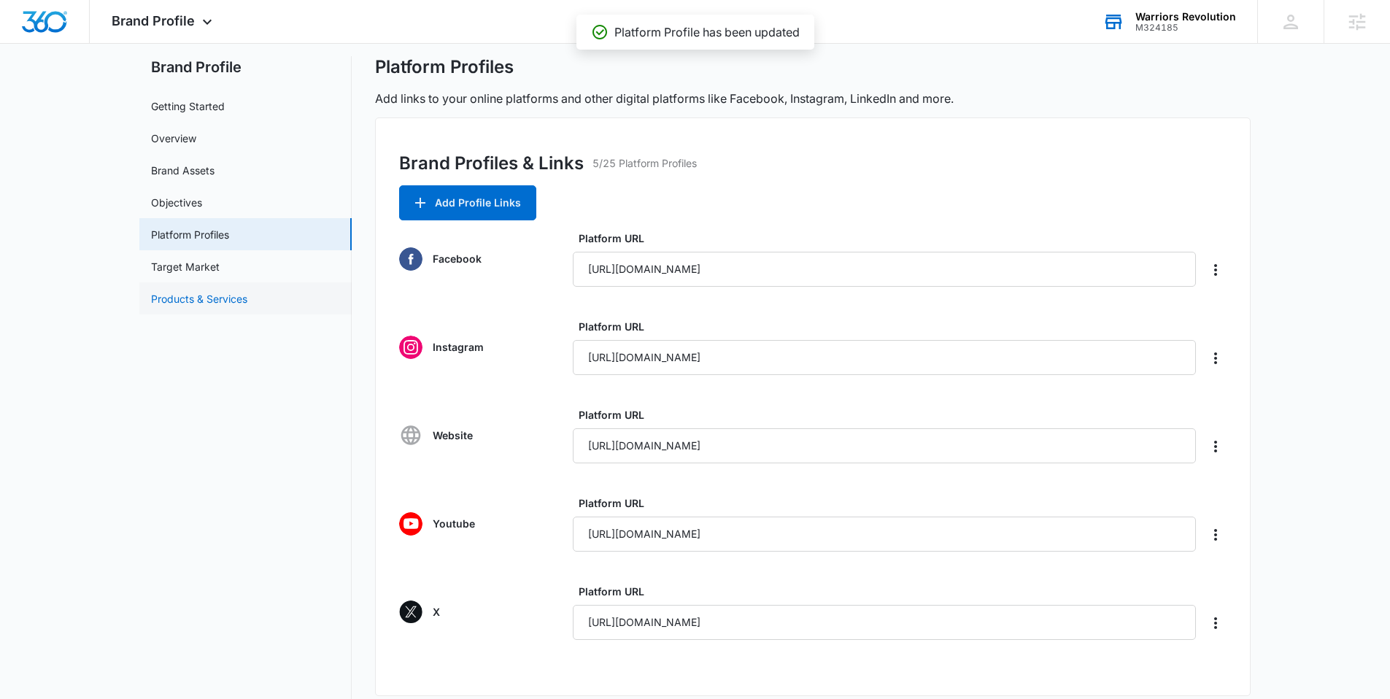
scroll to position [0, 0]
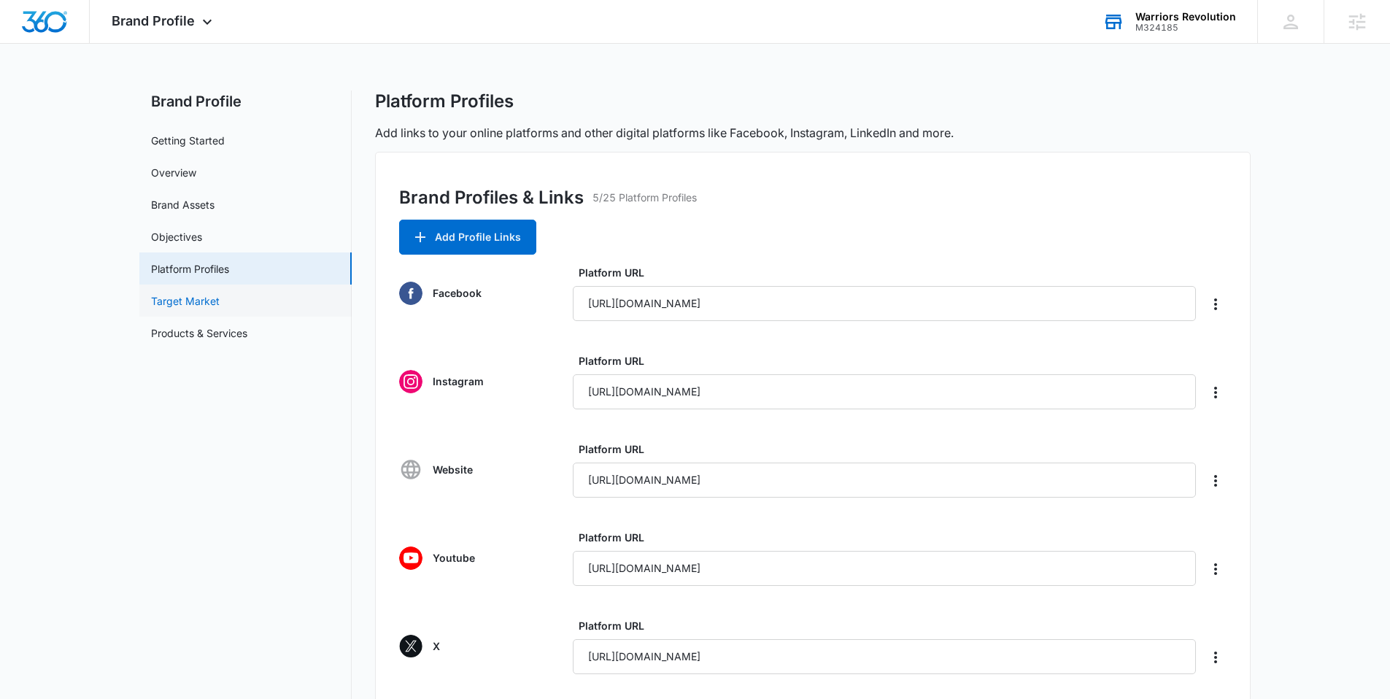
click at [205, 309] on link "Target Market" at bounding box center [185, 300] width 69 height 15
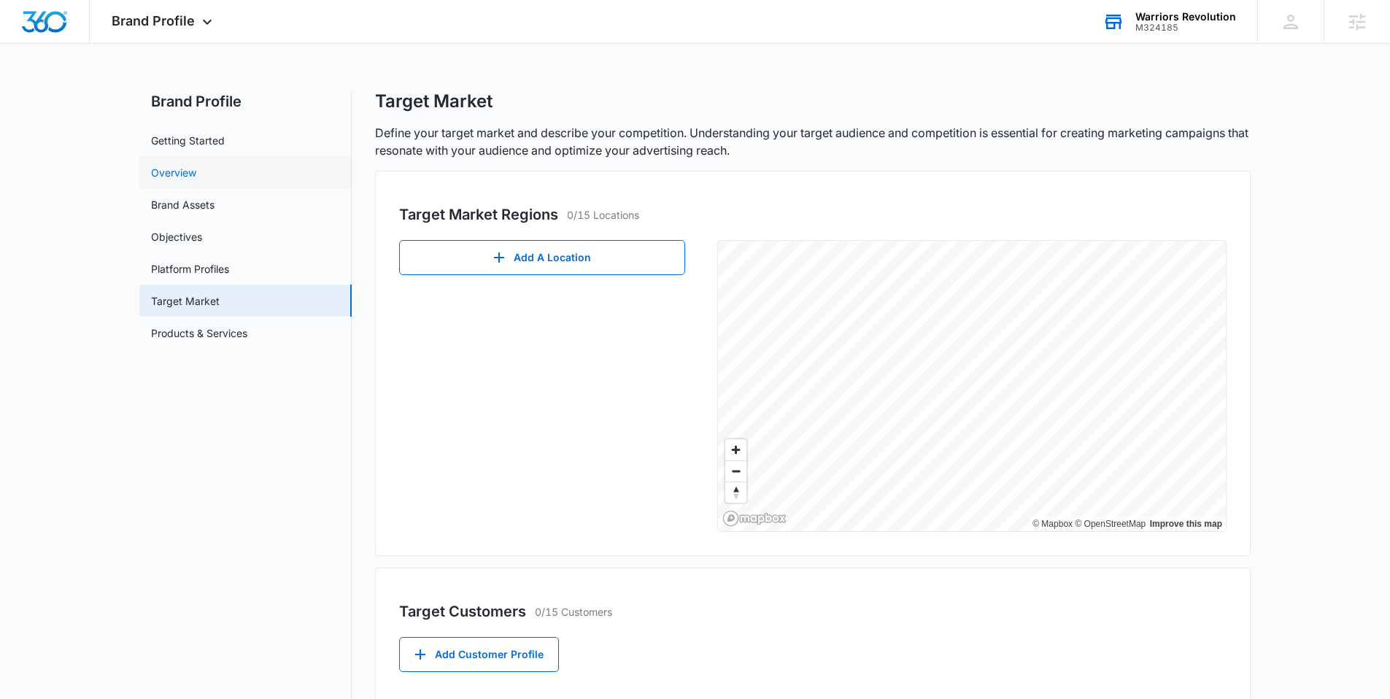
click at [187, 171] on link "Overview" at bounding box center [173, 172] width 45 height 15
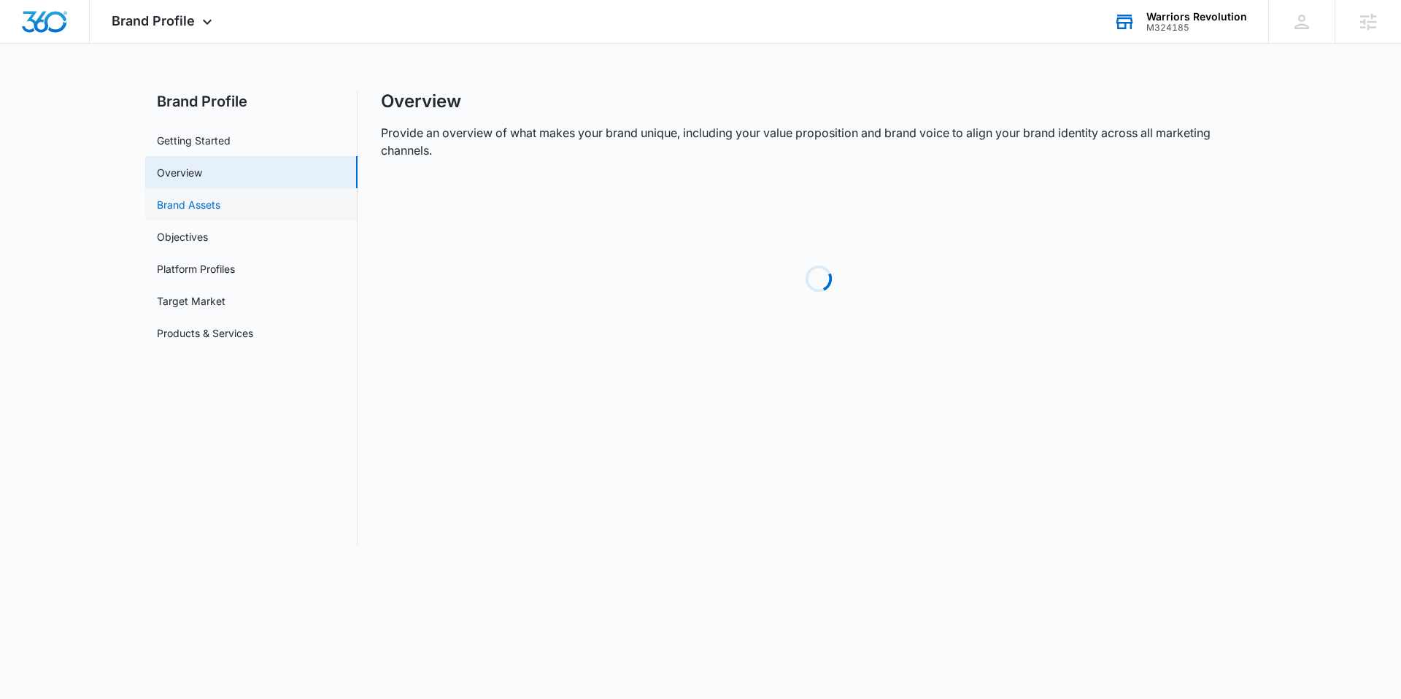
click at [215, 204] on link "Brand Assets" at bounding box center [188, 204] width 63 height 15
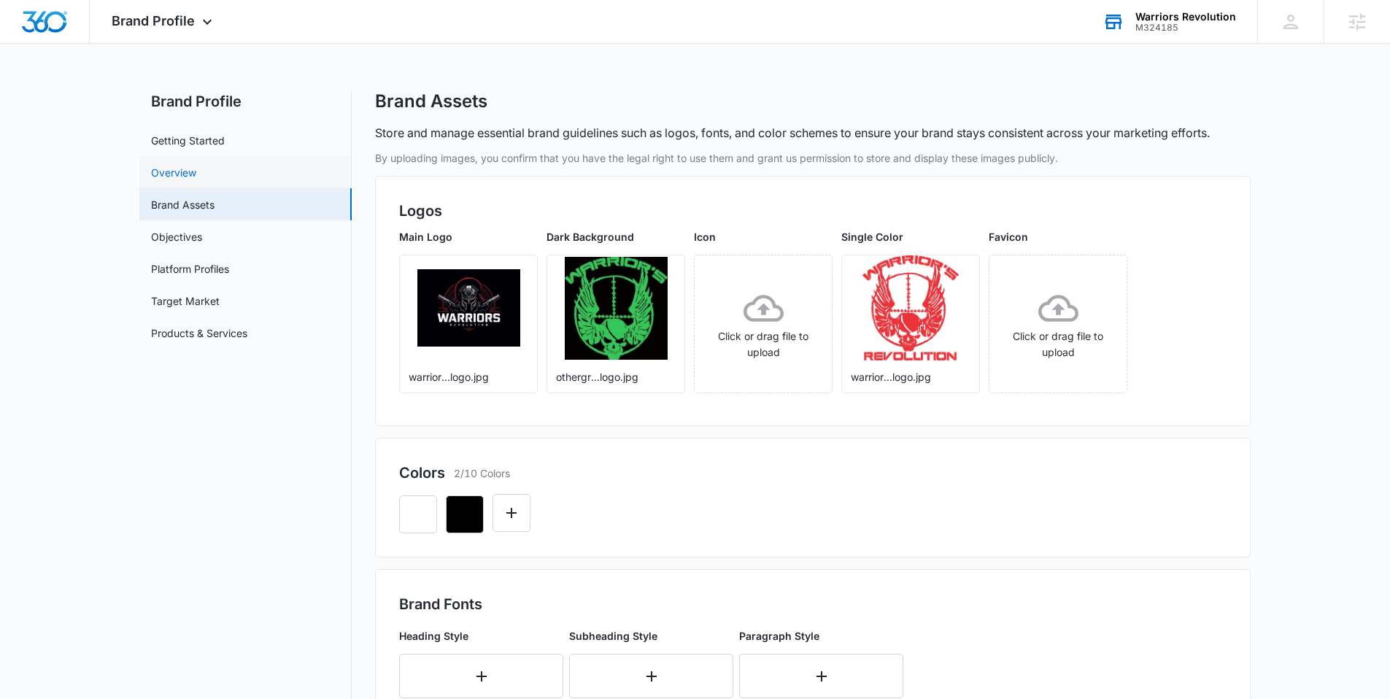
click at [181, 166] on link "Overview" at bounding box center [173, 172] width 45 height 15
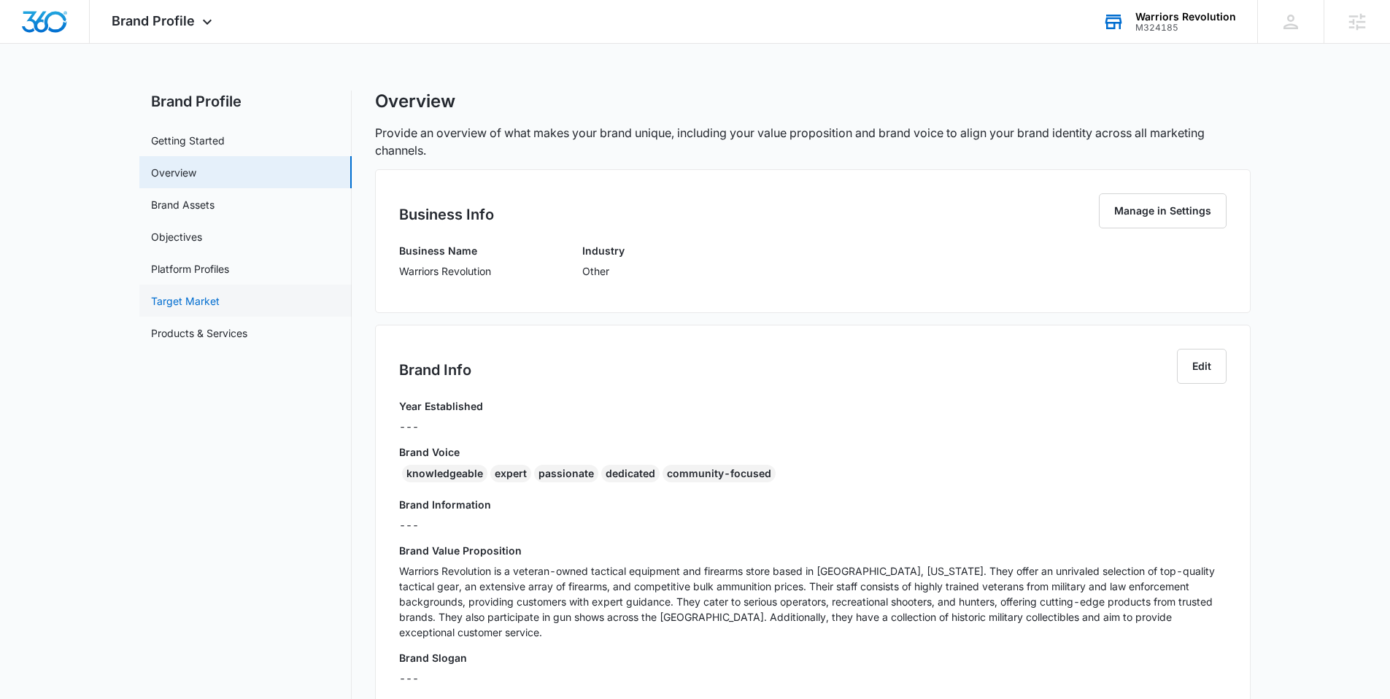
click at [168, 293] on link "Target Market" at bounding box center [185, 300] width 69 height 15
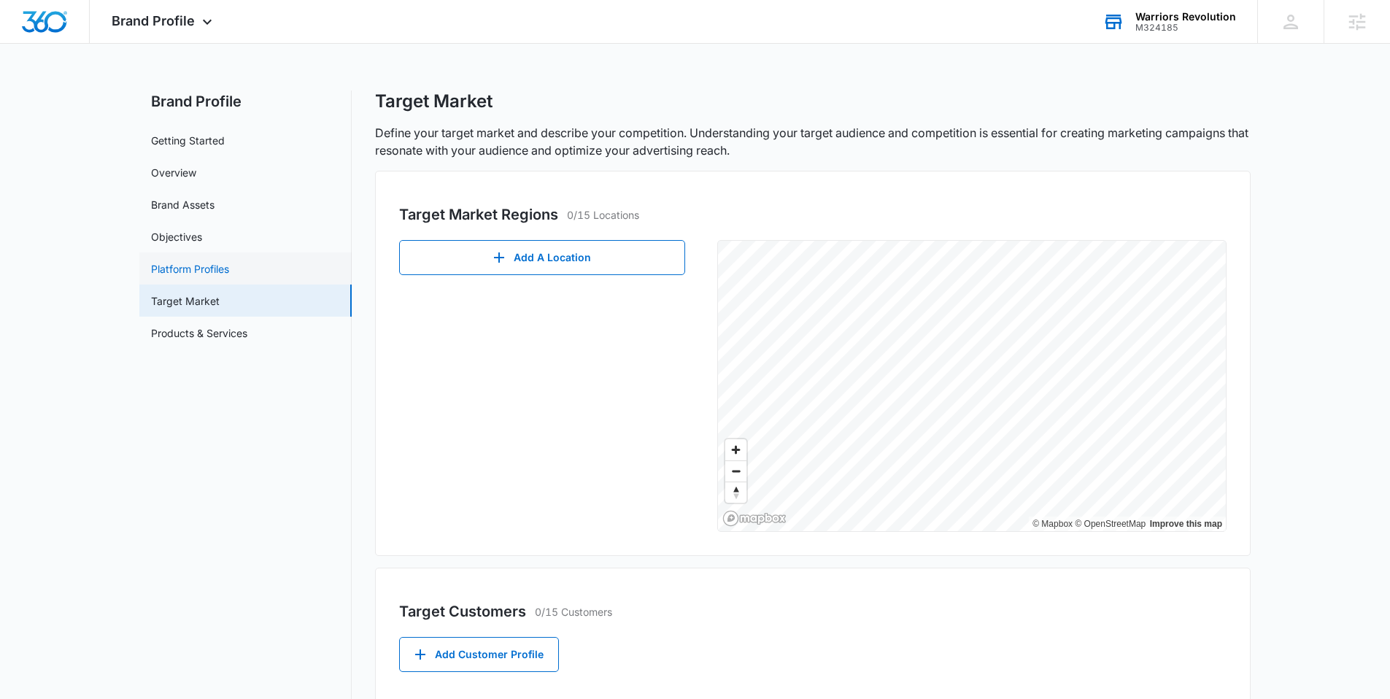
click at [201, 272] on link "Platform Profiles" at bounding box center [190, 268] width 78 height 15
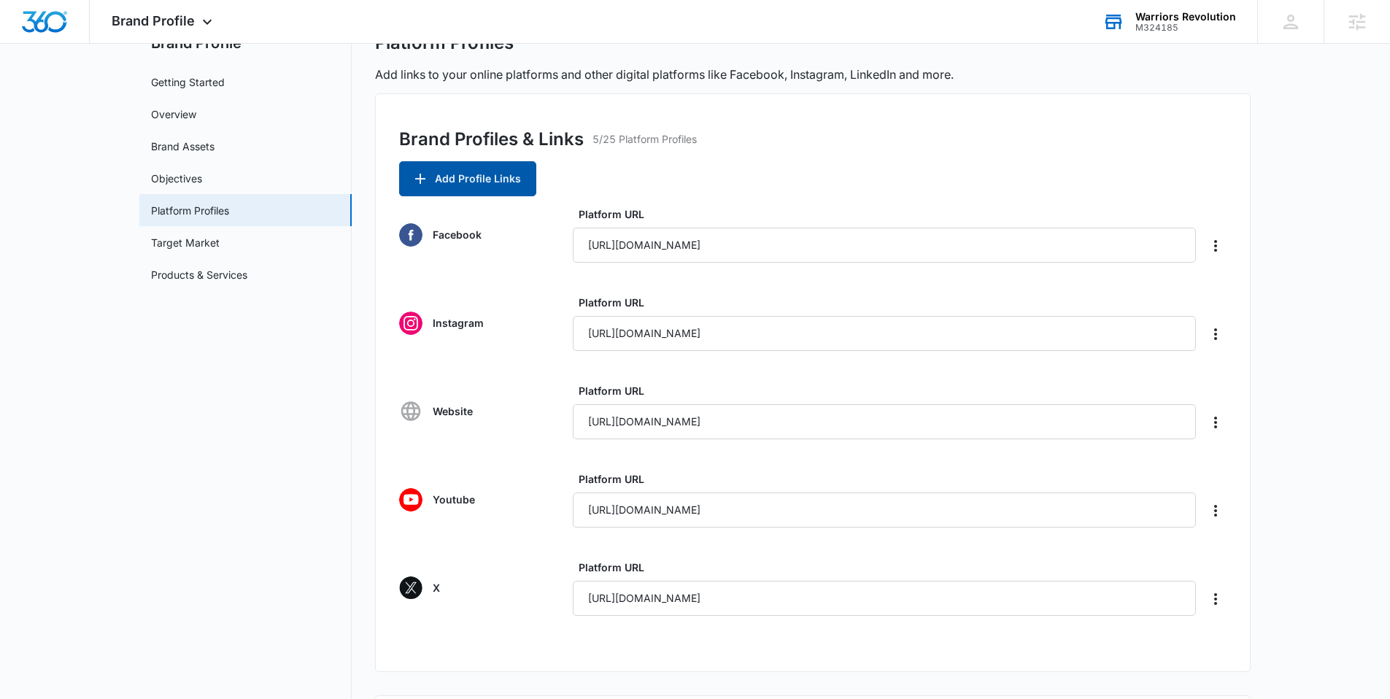
scroll to position [80, 0]
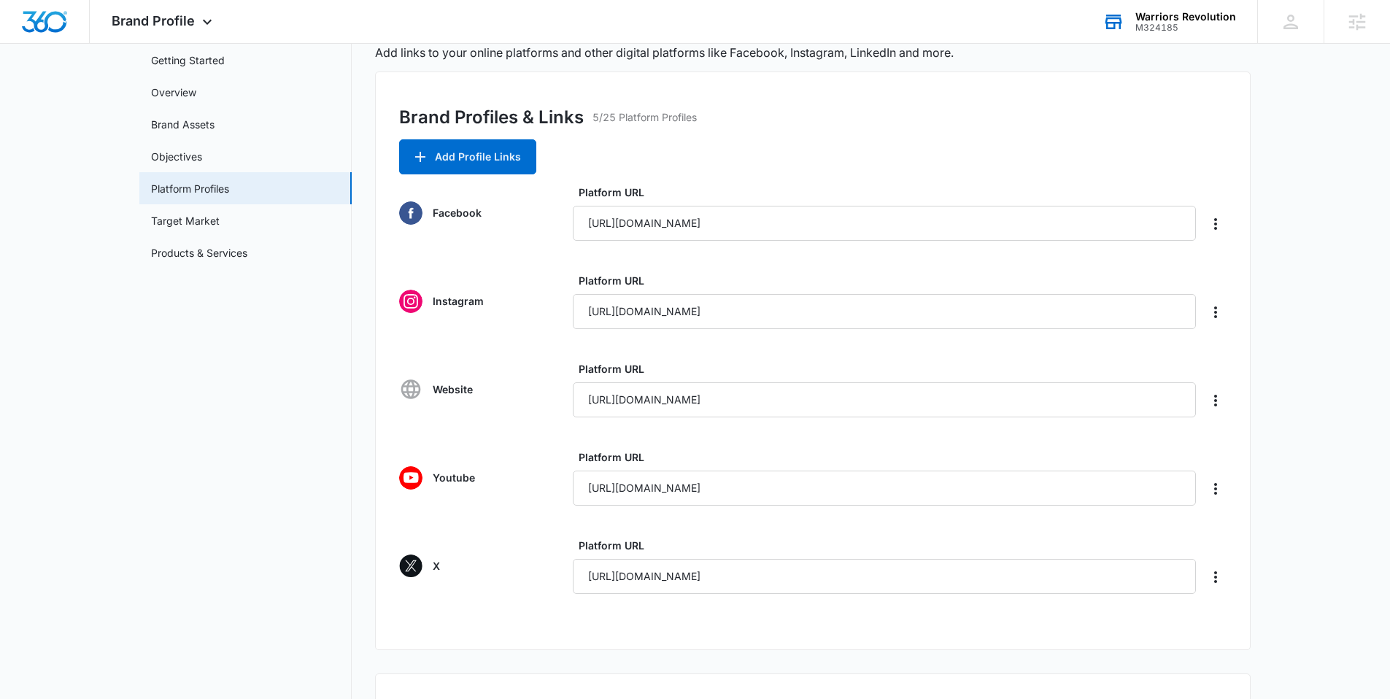
click at [1167, 21] on div "Warriors Revolution" at bounding box center [1185, 17] width 101 height 12
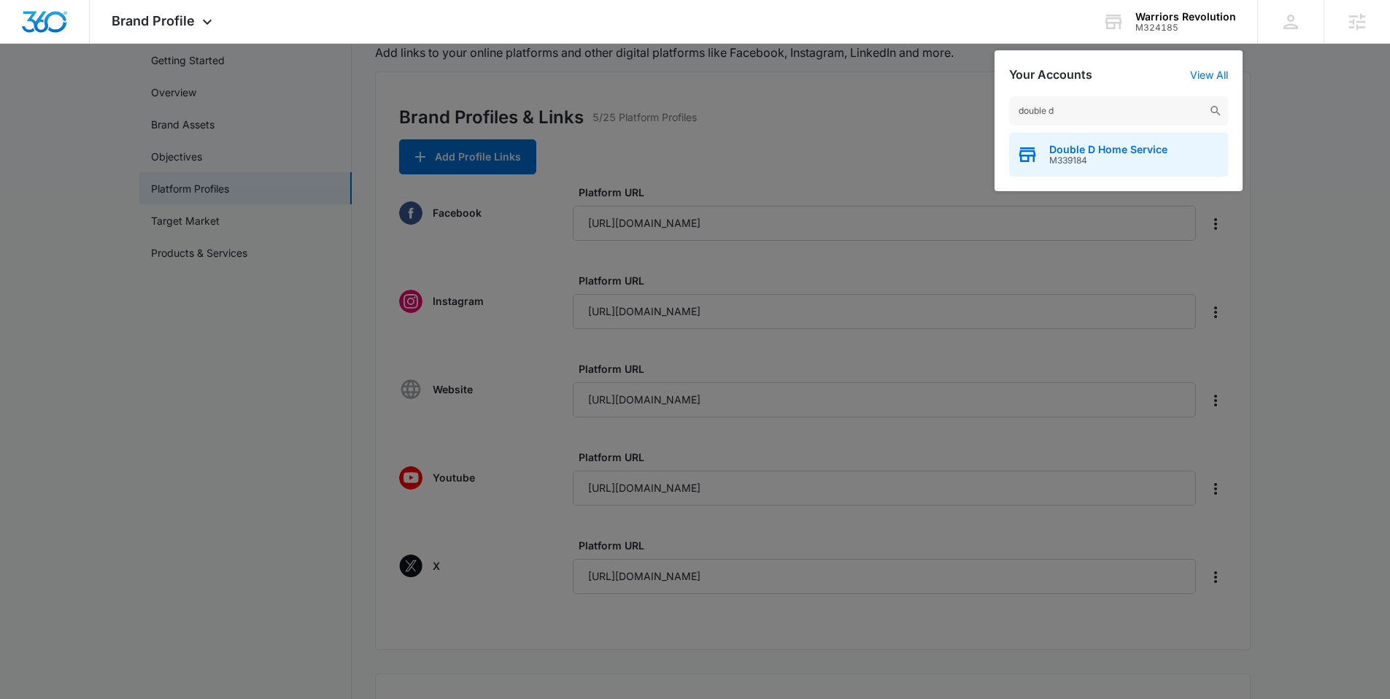
type input "double d"
click at [1088, 149] on span "Double D Home Service" at bounding box center [1108, 150] width 118 height 12
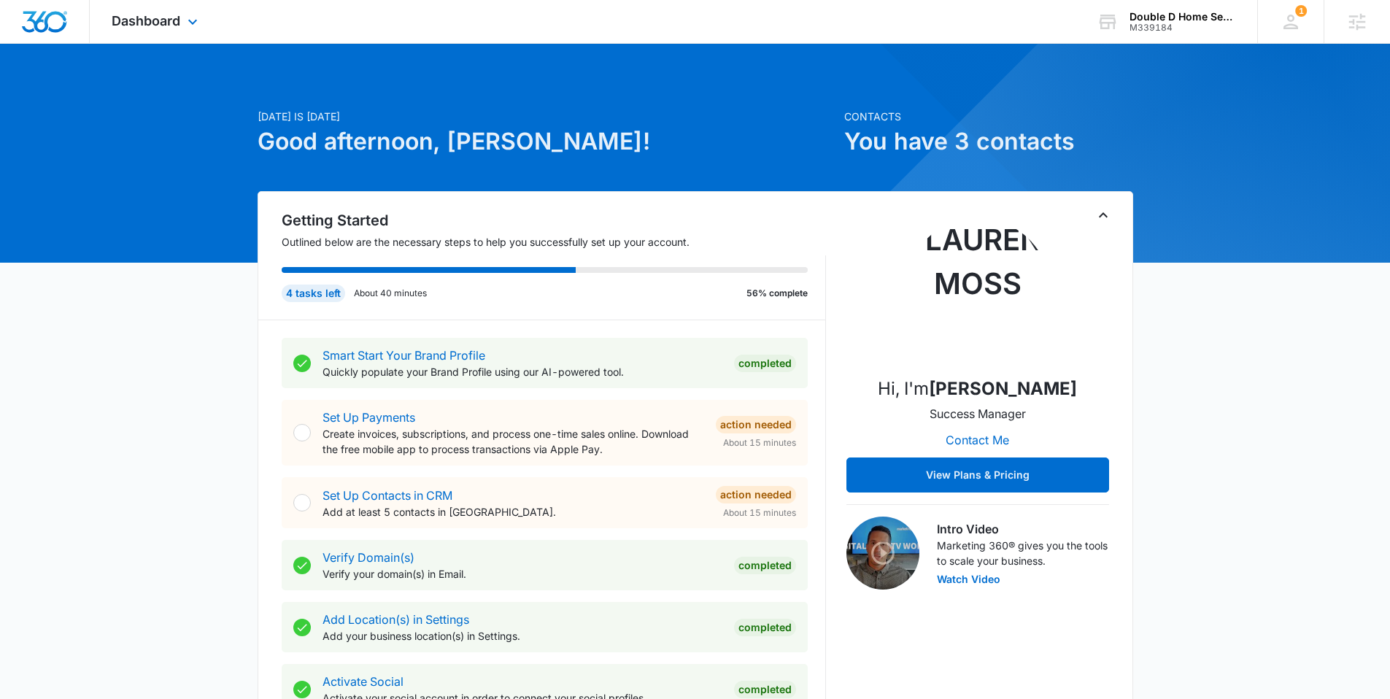
click at [181, 13] on div "Dashboard Apps Reputation Websites Forms CRM Email Social Shop Content Ads Inte…" at bounding box center [157, 21] width 134 height 43
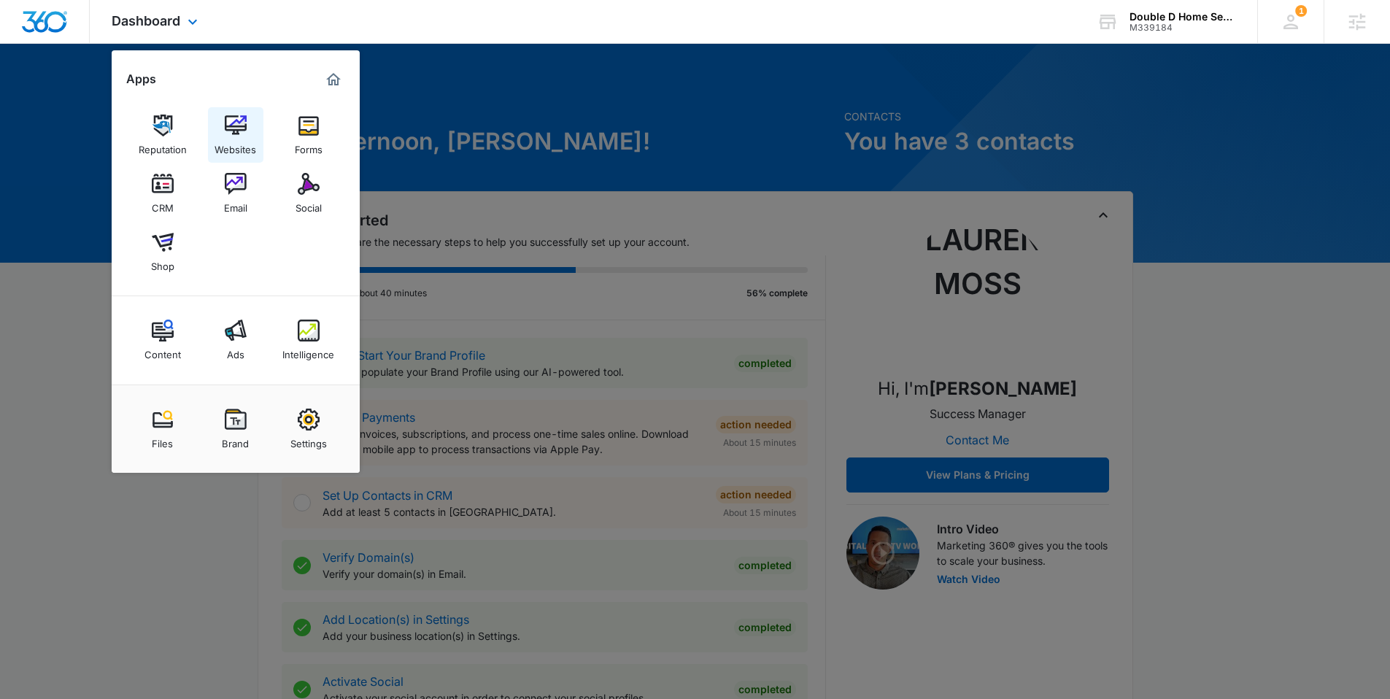
click at [227, 123] on img at bounding box center [236, 126] width 22 height 22
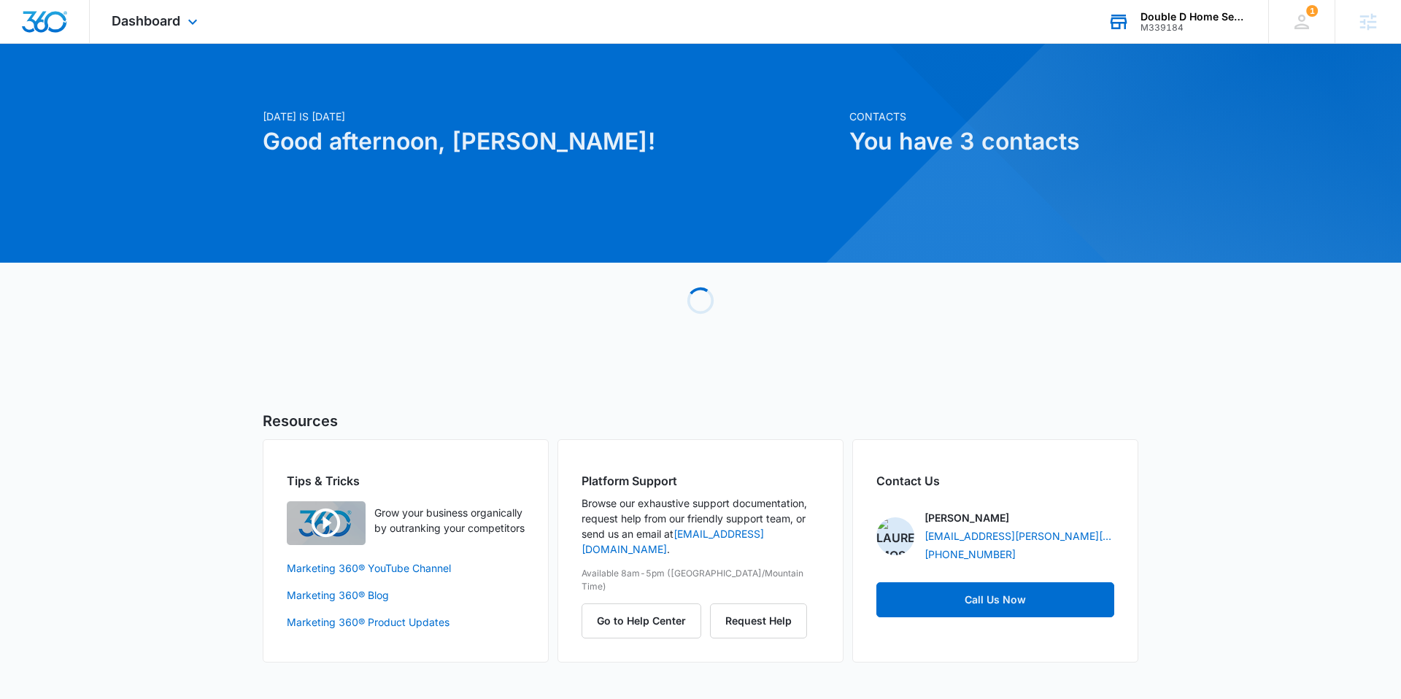
click at [1208, 24] on div "M339184" at bounding box center [1193, 28] width 107 height 10
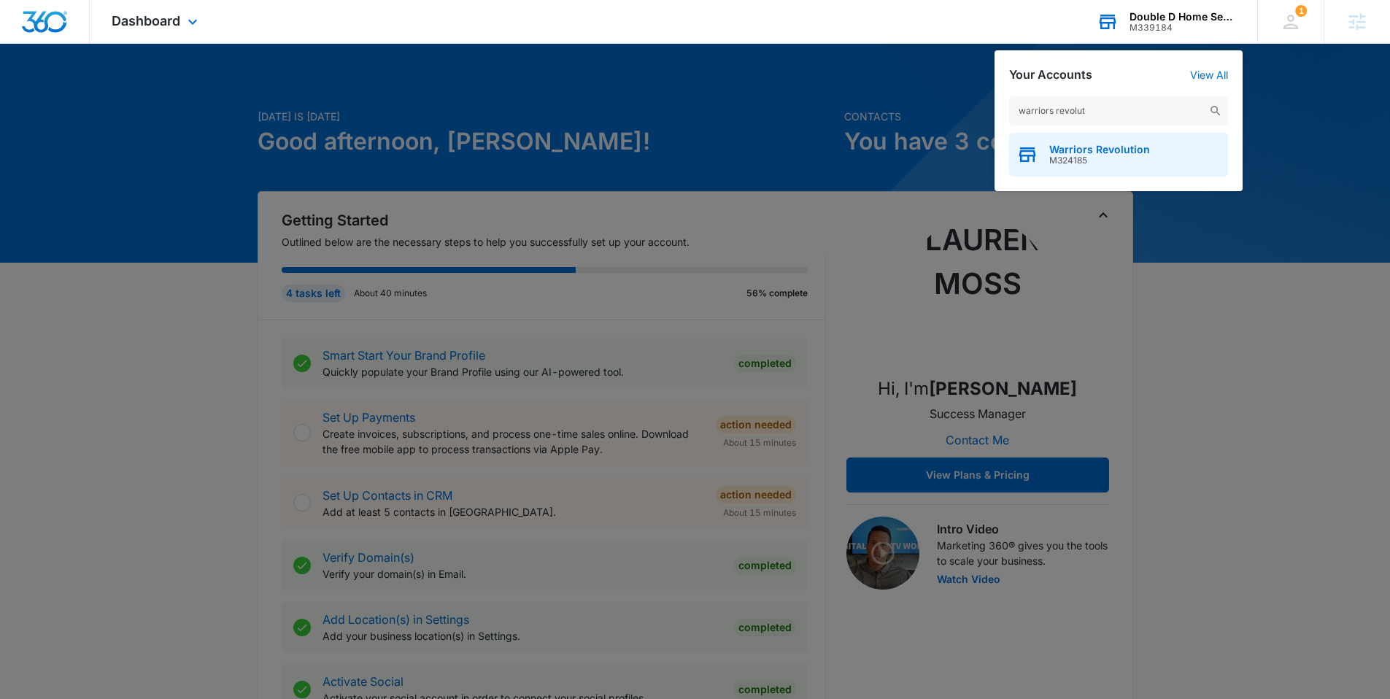
type input "warriors revolut"
click at [1068, 154] on span "Warriors Revolution" at bounding box center [1099, 150] width 101 height 12
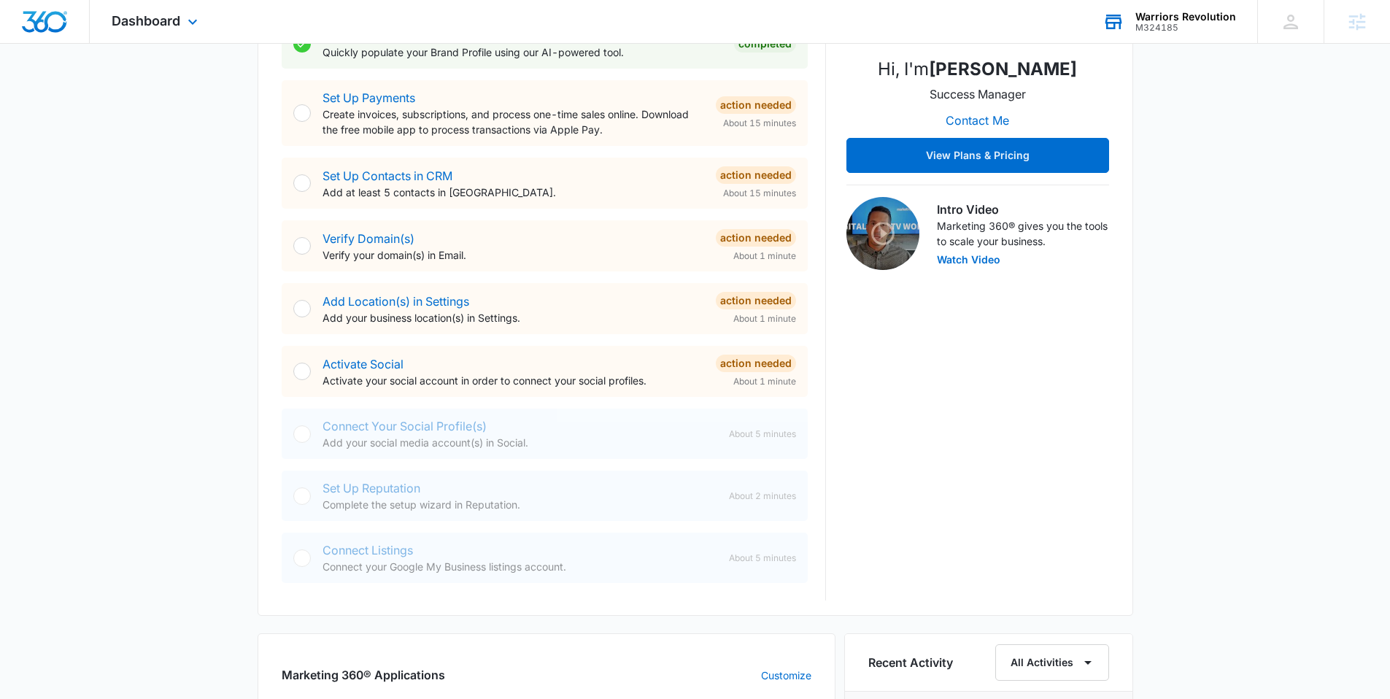
scroll to position [306, 0]
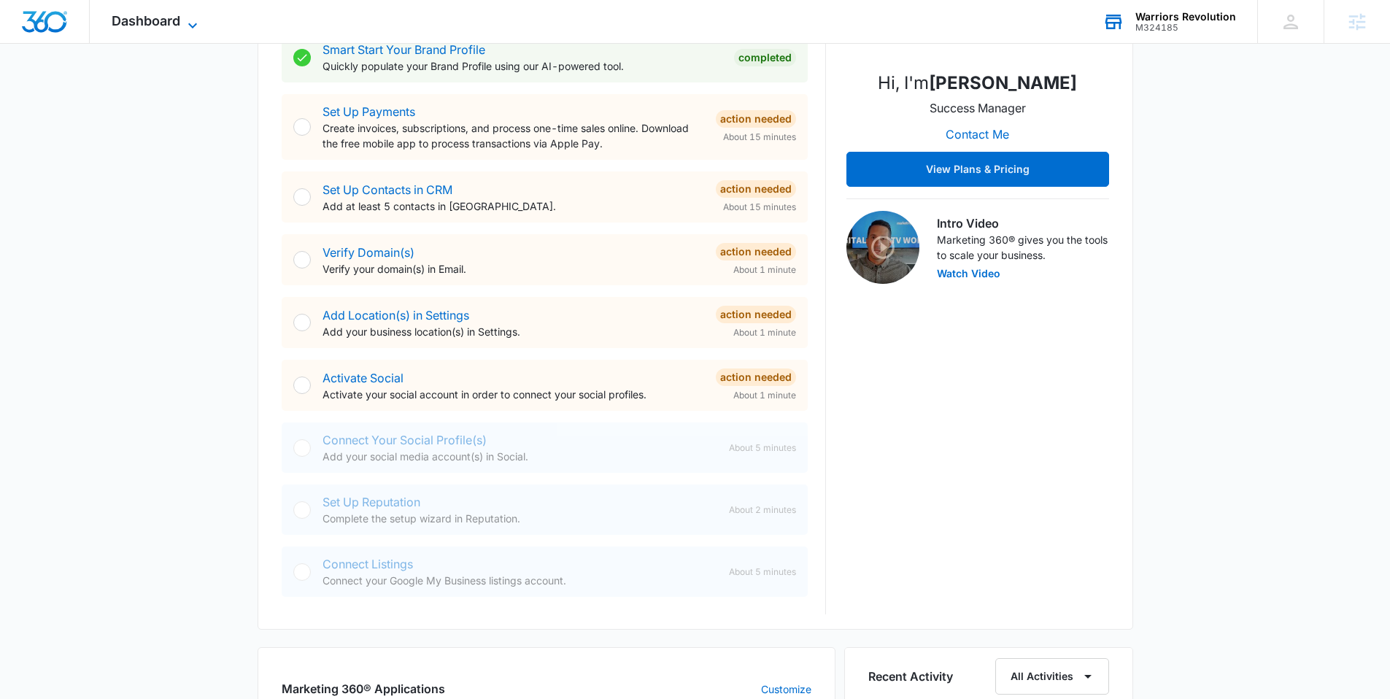
click at [173, 20] on span "Dashboard" at bounding box center [146, 20] width 69 height 15
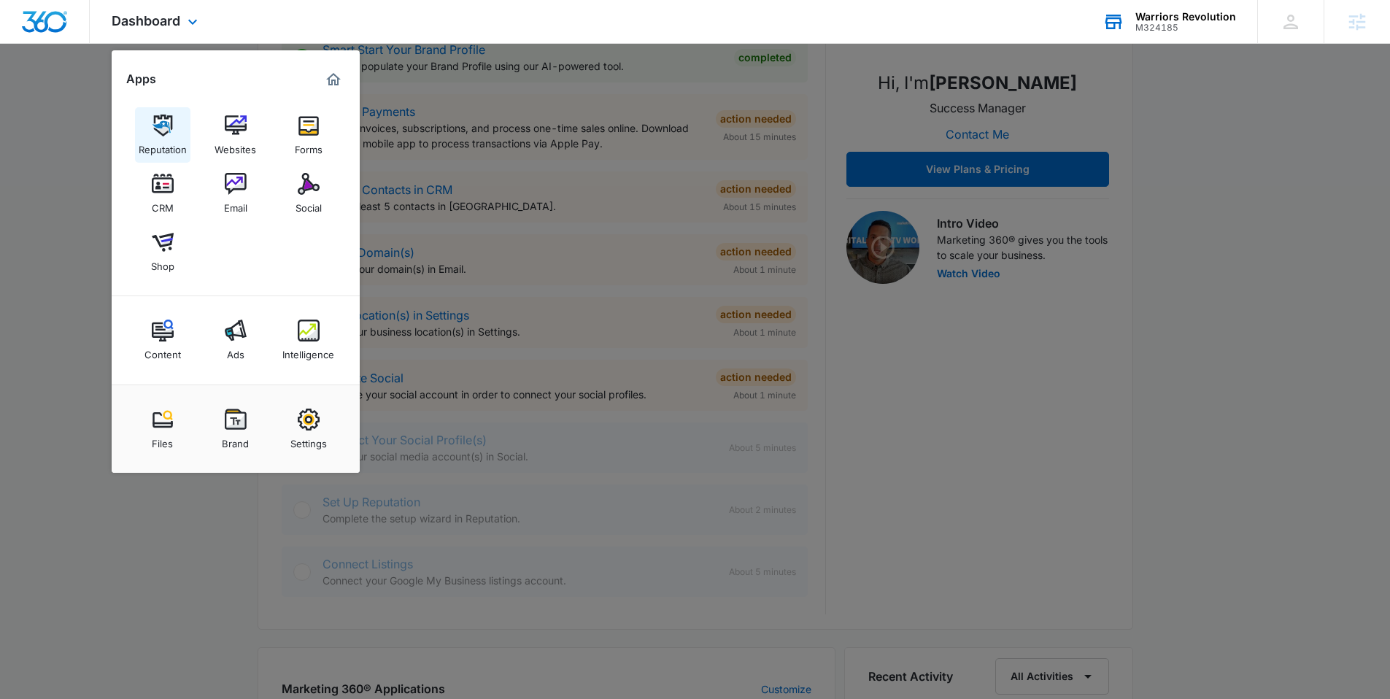
click at [161, 142] on div "Reputation" at bounding box center [163, 145] width 48 height 19
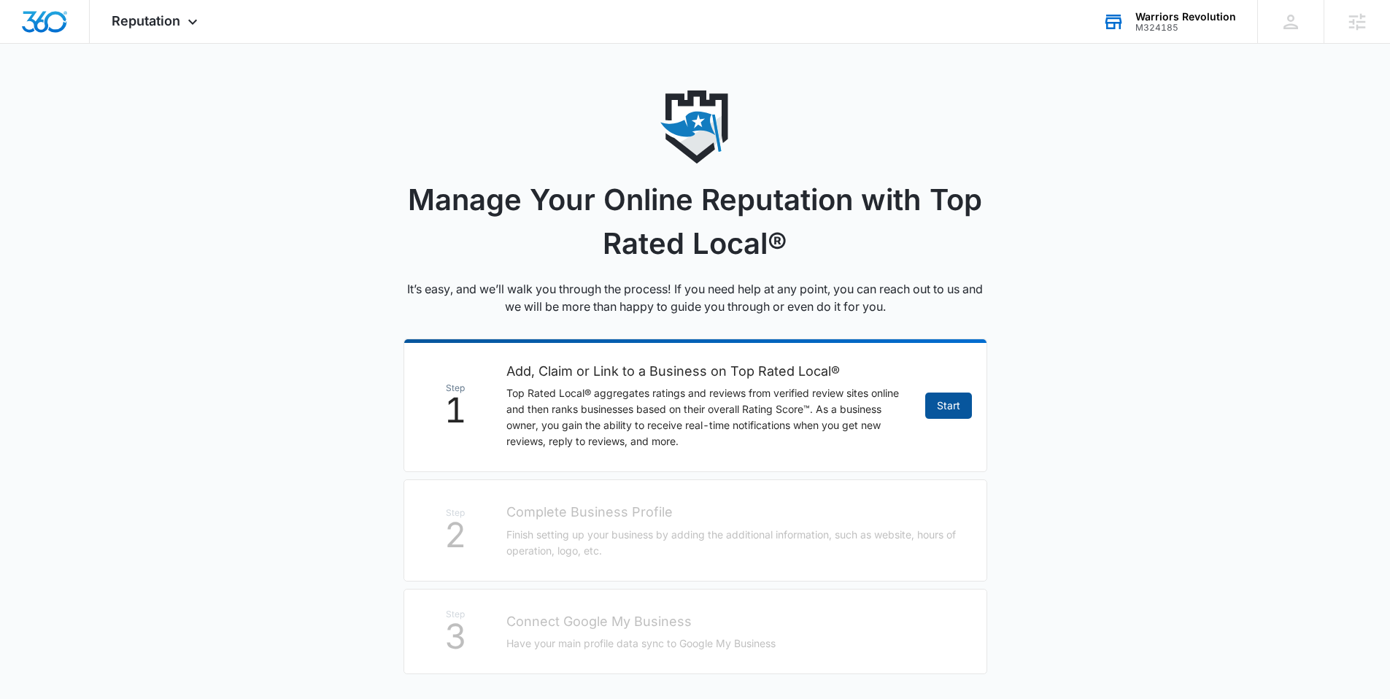
click at [964, 409] on link "Start" at bounding box center [948, 406] width 47 height 26
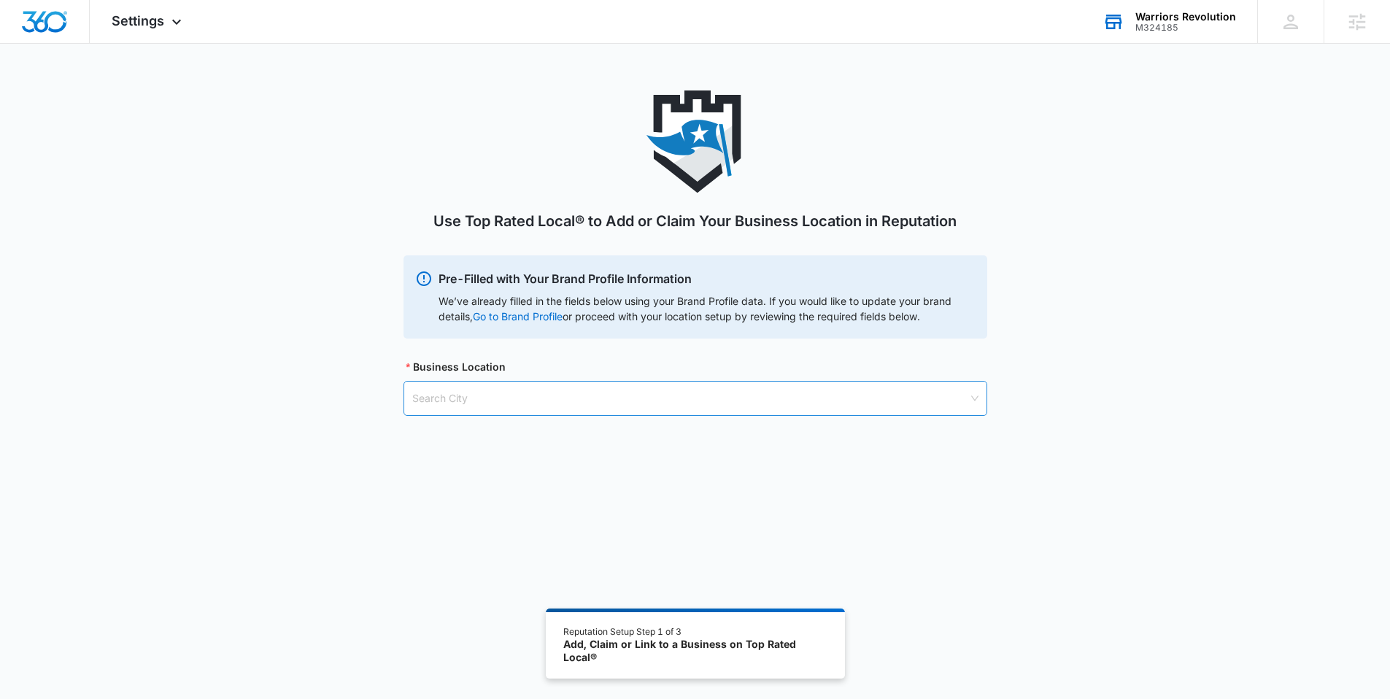
click at [691, 409] on input "search" at bounding box center [690, 399] width 556 height 34
type input "longmont"
click at [496, 438] on div "Longmont, CO - USA" at bounding box center [694, 434] width 565 height 16
click at [462, 475] on input "search" at bounding box center [690, 473] width 556 height 34
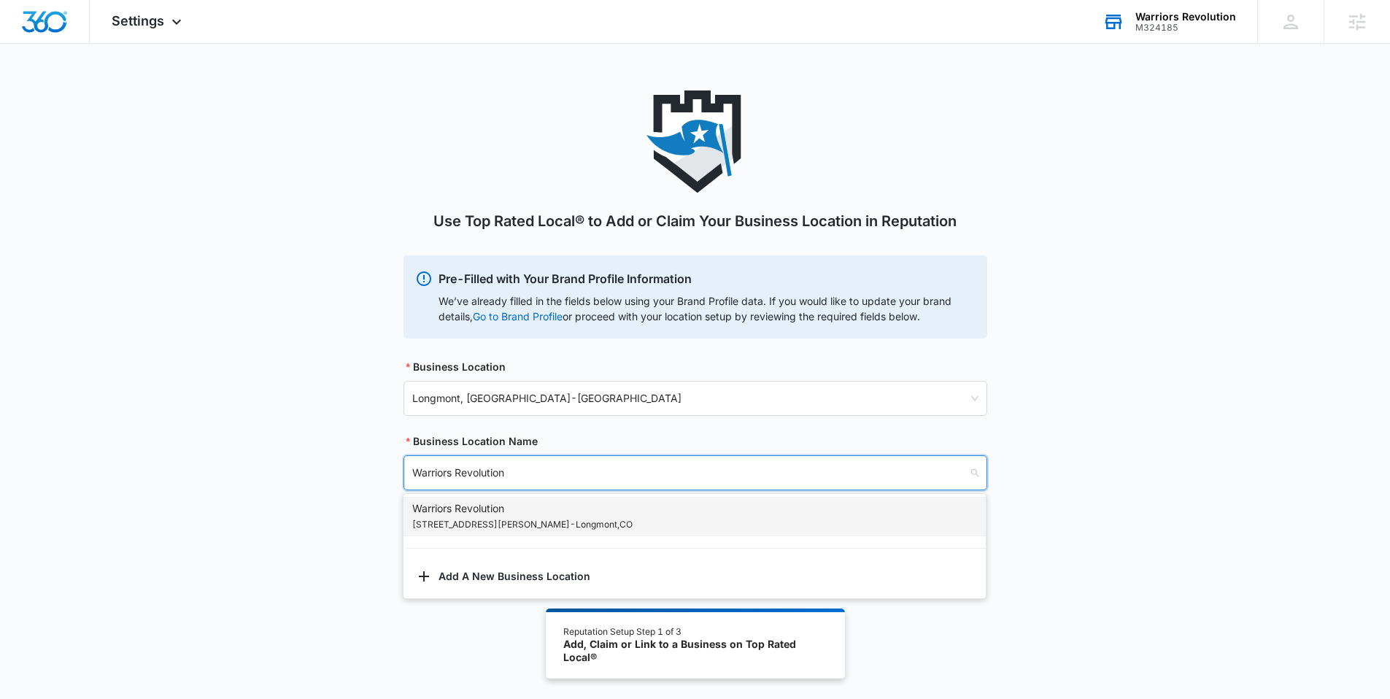
type input "Warriors Revolution"
click at [543, 608] on div "Use Top Rated Local® to Add or Claim Your Business Location in Reputation Pre-F…" at bounding box center [695, 397] width 1390 height 614
click at [466, 462] on input "search" at bounding box center [690, 473] width 556 height 34
click at [462, 504] on div "Warriors Revolution 1240 Ken Pratt blvd - Longmont , CO" at bounding box center [522, 517] width 220 height 32
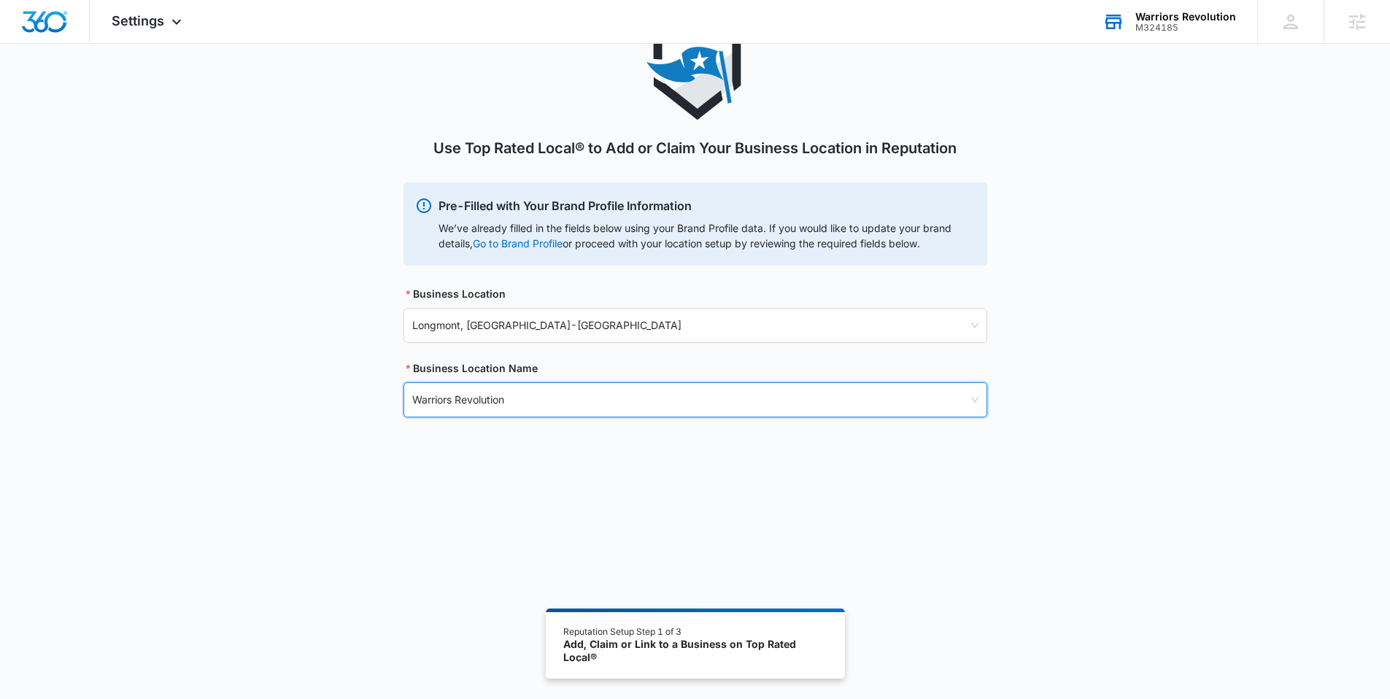
scroll to position [80, 0]
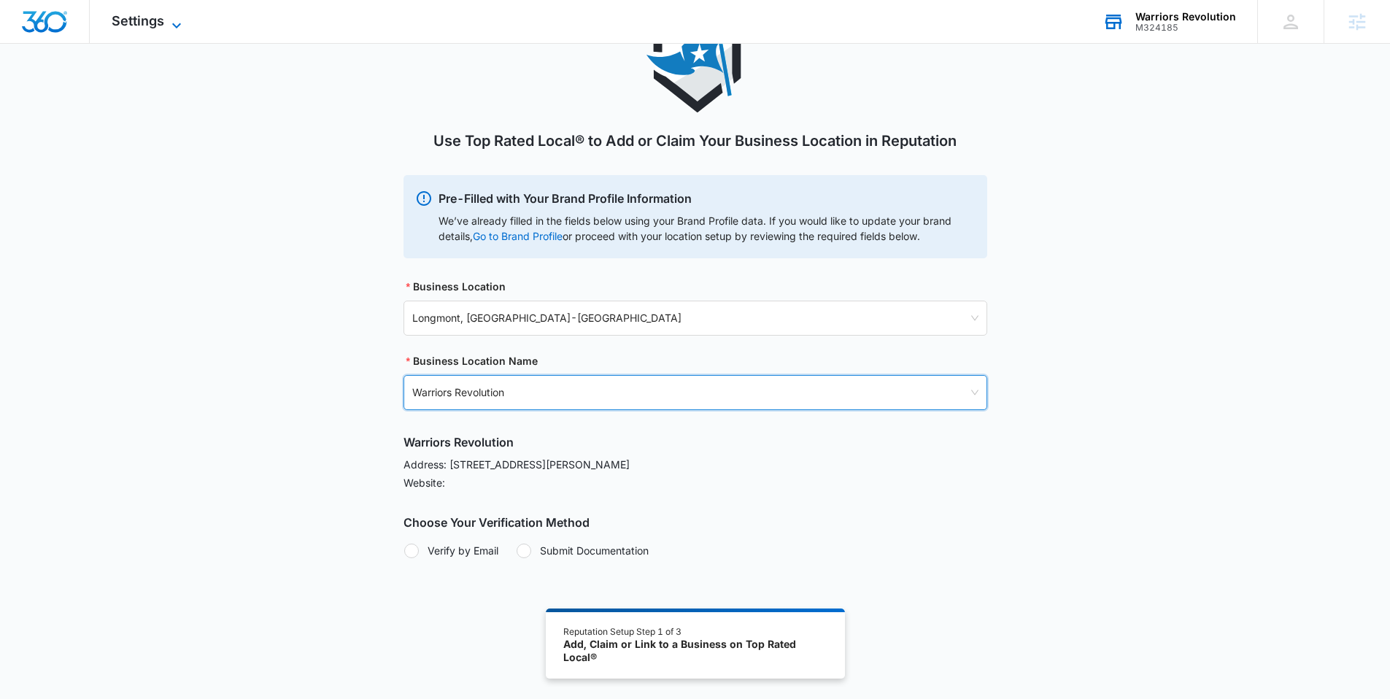
click at [175, 24] on icon at bounding box center [177, 26] width 18 height 18
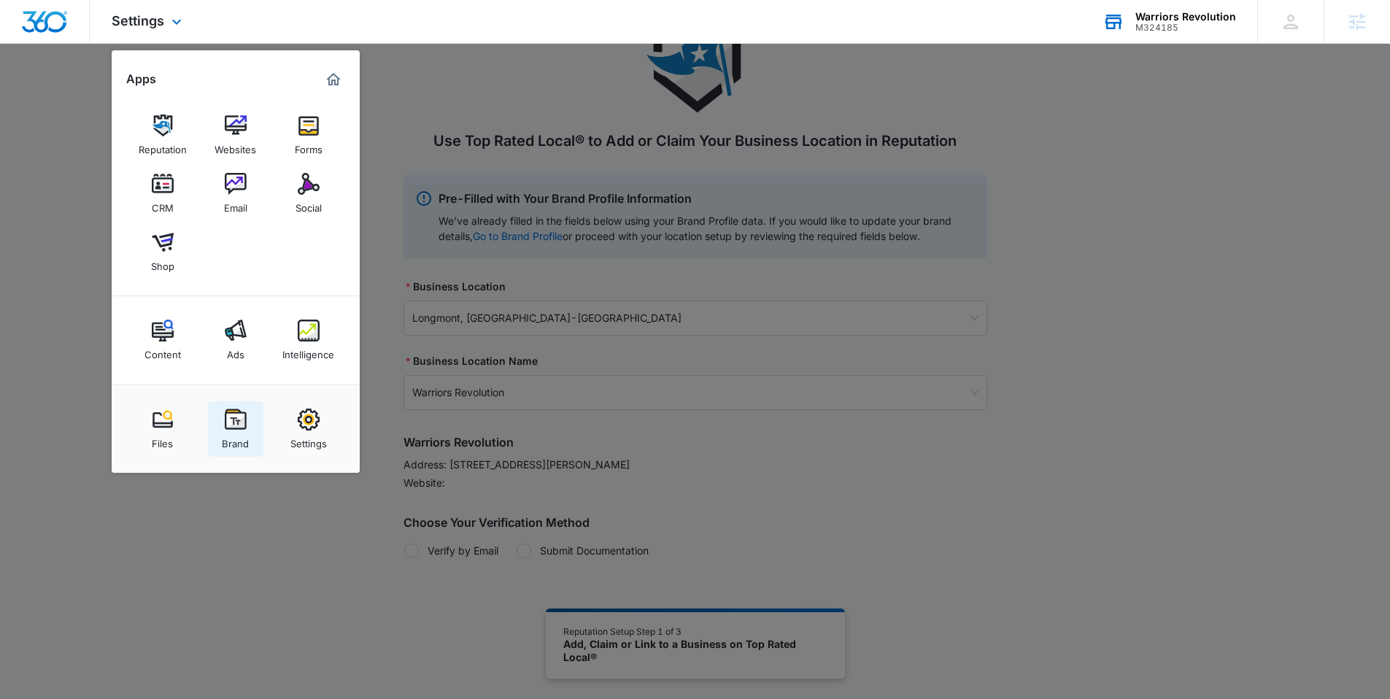
click at [244, 438] on div "Brand" at bounding box center [235, 440] width 27 height 19
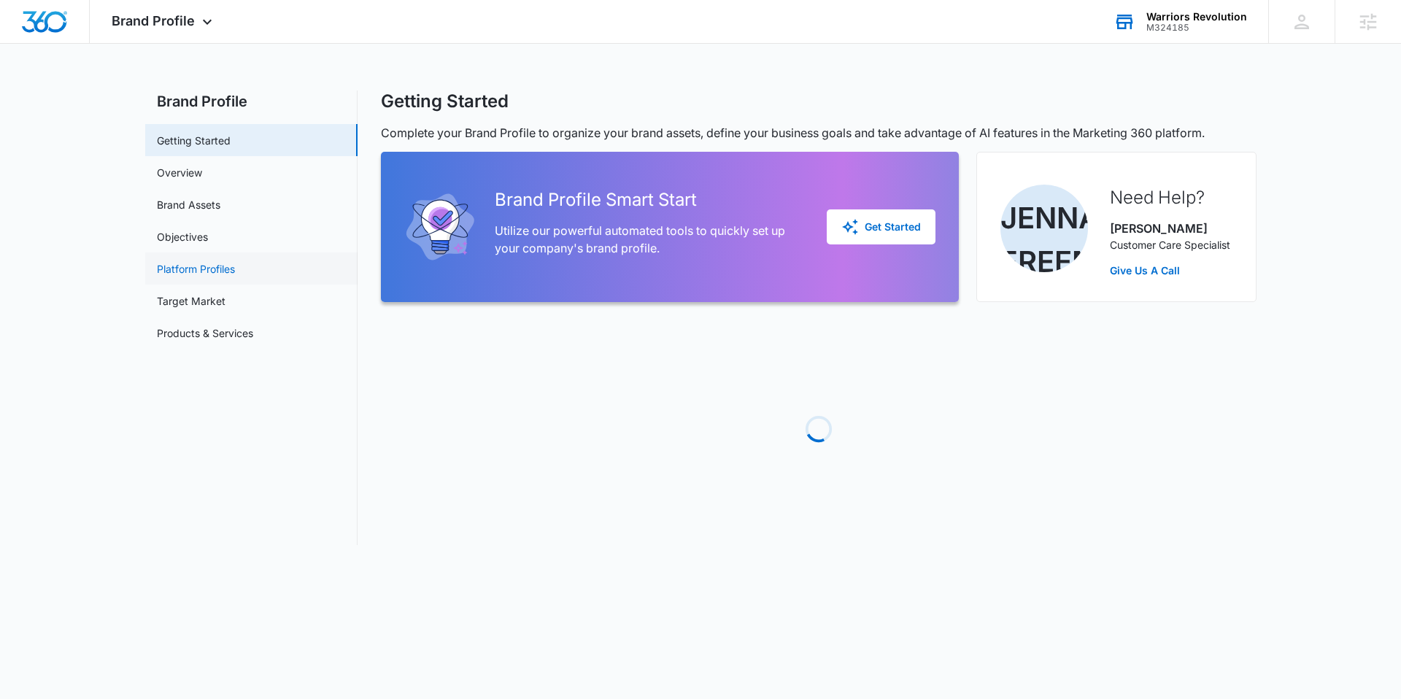
click at [224, 263] on link "Platform Profiles" at bounding box center [196, 268] width 78 height 15
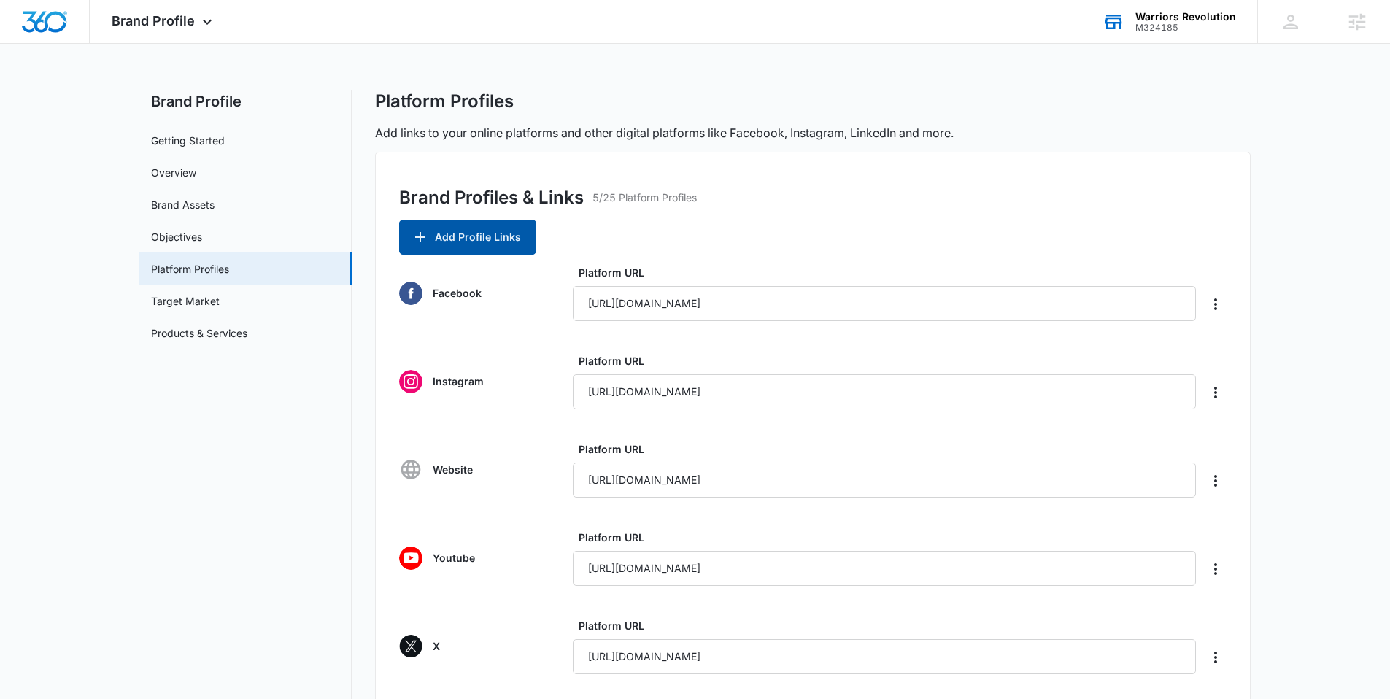
click at [474, 236] on button "Add Profile Links" at bounding box center [467, 237] width 137 height 35
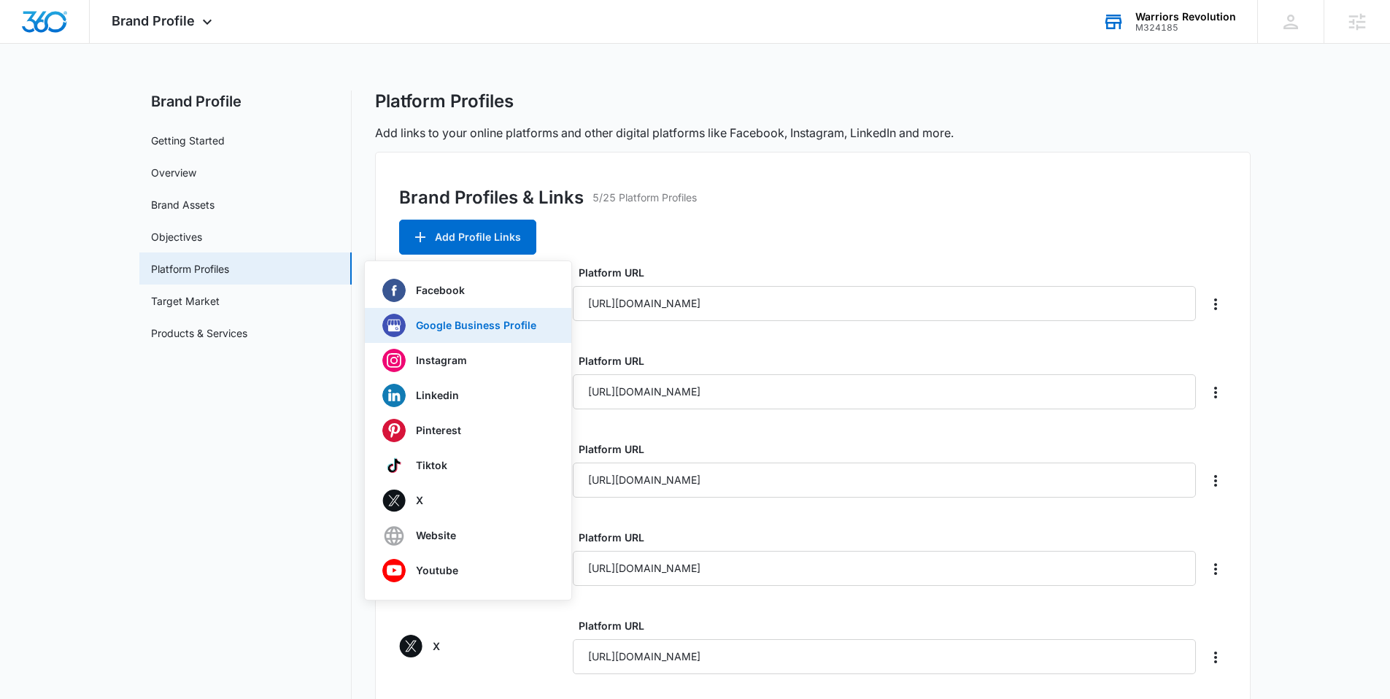
click at [472, 326] on p "Google Business Profile" at bounding box center [476, 325] width 120 height 10
type input "https://share.google/RkSk16pQiFAedSTVr"
click at [768, 267] on label "Platform URL" at bounding box center [890, 272] width 623 height 15
click at [768, 286] on input "https://share.google/RkSk16pQiFAedSTVr" at bounding box center [884, 303] width 623 height 35
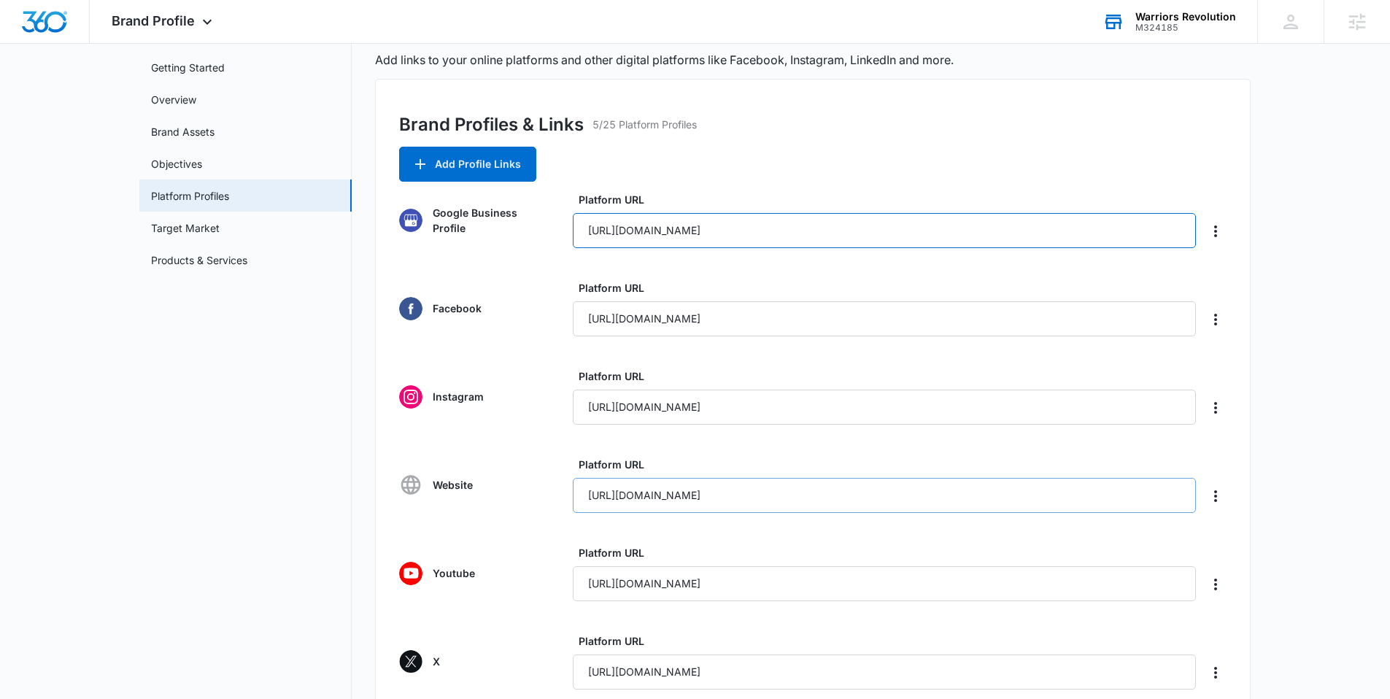
scroll to position [209, 0]
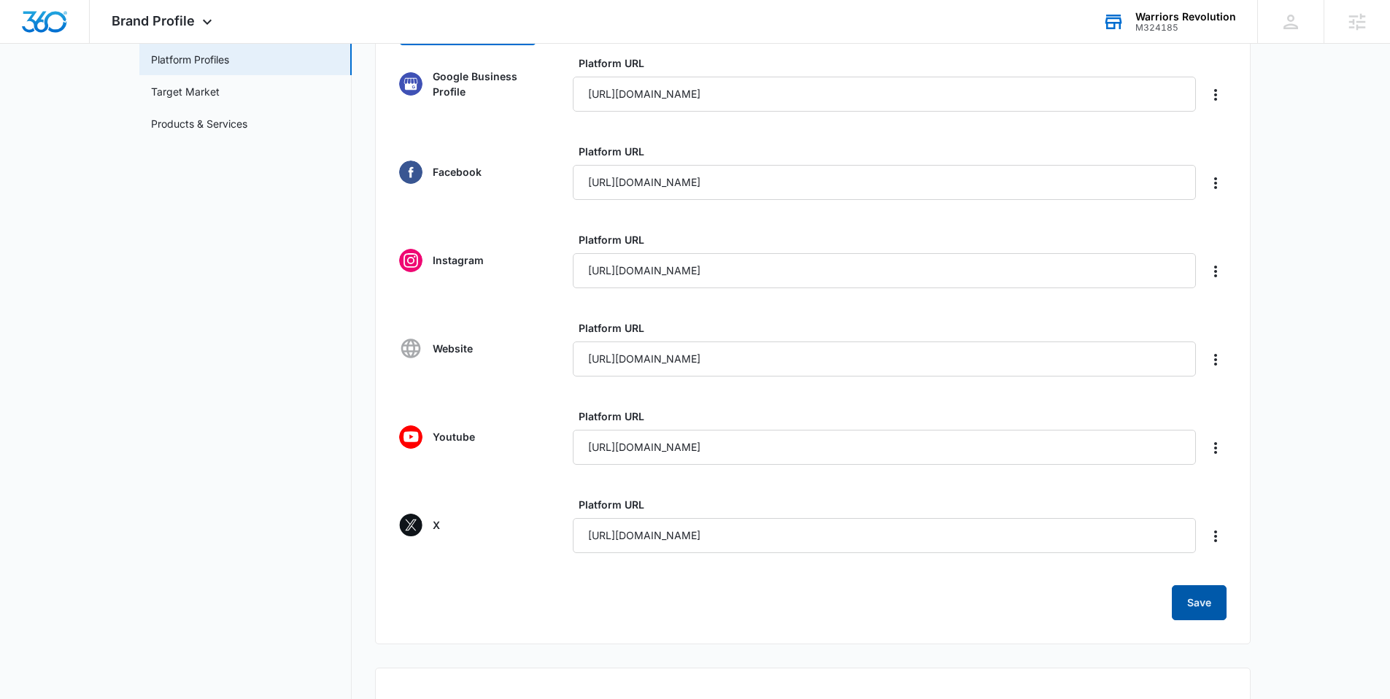
click at [1209, 616] on button "Save" at bounding box center [1199, 602] width 55 height 35
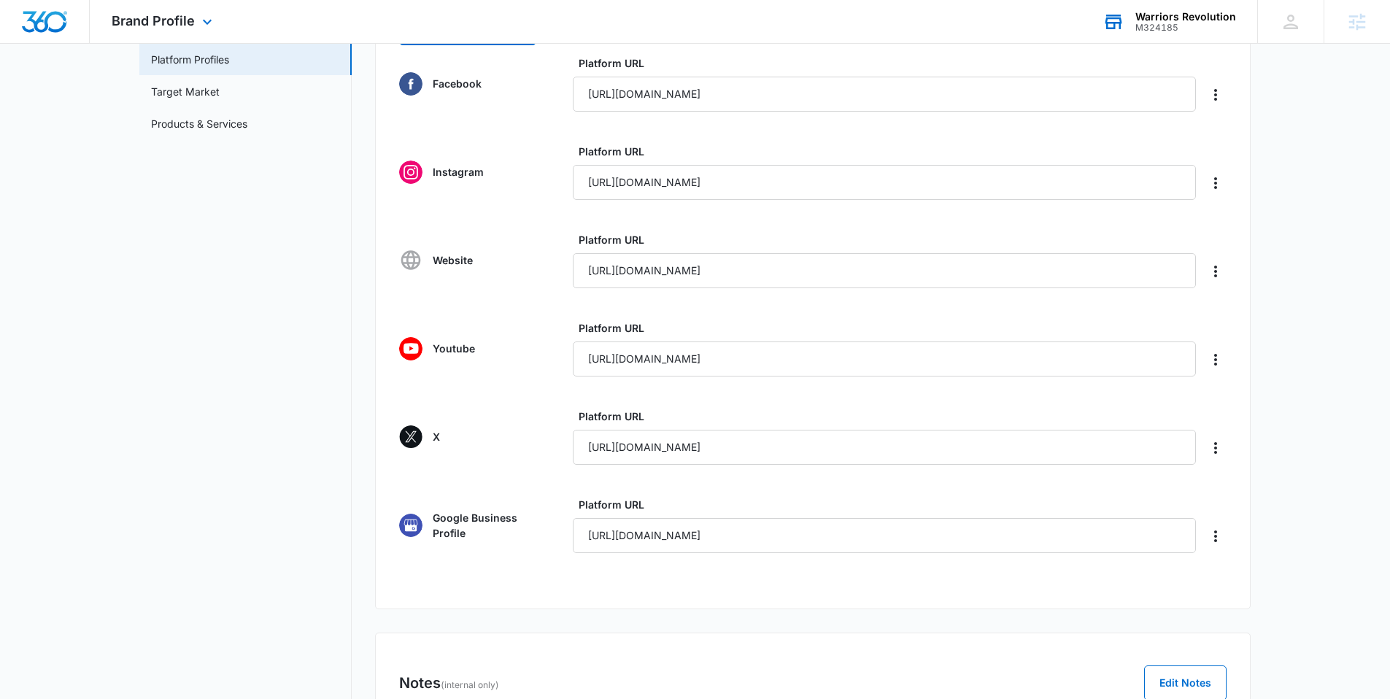
click at [55, 26] on img "Dashboard" at bounding box center [44, 22] width 47 height 22
